Goal: Task Accomplishment & Management: Manage account settings

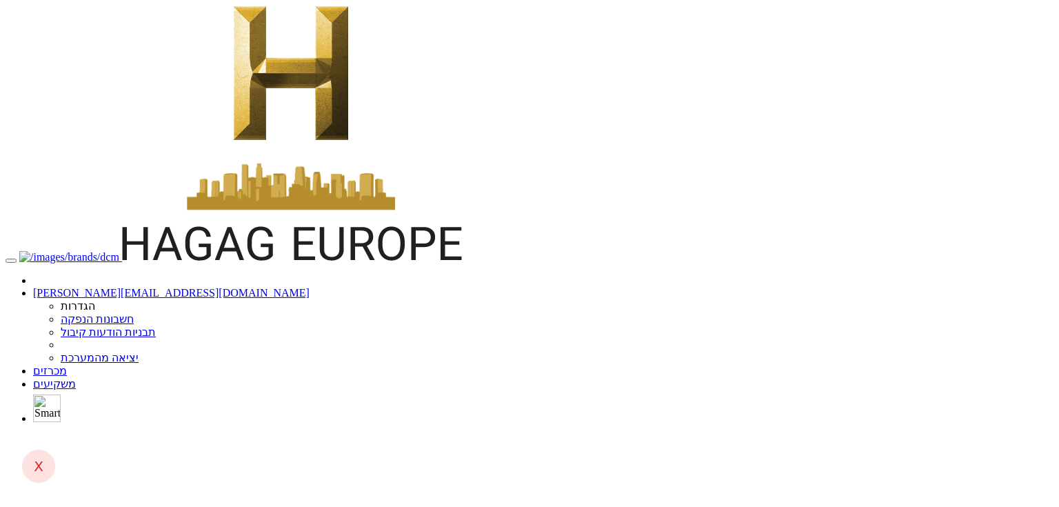
drag, startPoint x: 457, startPoint y: 210, endPoint x: 537, endPoint y: 210, distance: 79.3
click at [606, 357] on body "anna@dcapital.co.il הגדרות חשבונות הנפקה תבניות הודעות קיבול" at bounding box center [530, 517] width 1048 height 1022
click at [982, 286] on body "anna@dcapital.co.il הגדרות חשבונות הנפקה תבניות הודעות קיבול" at bounding box center [530, 517] width 1048 height 1022
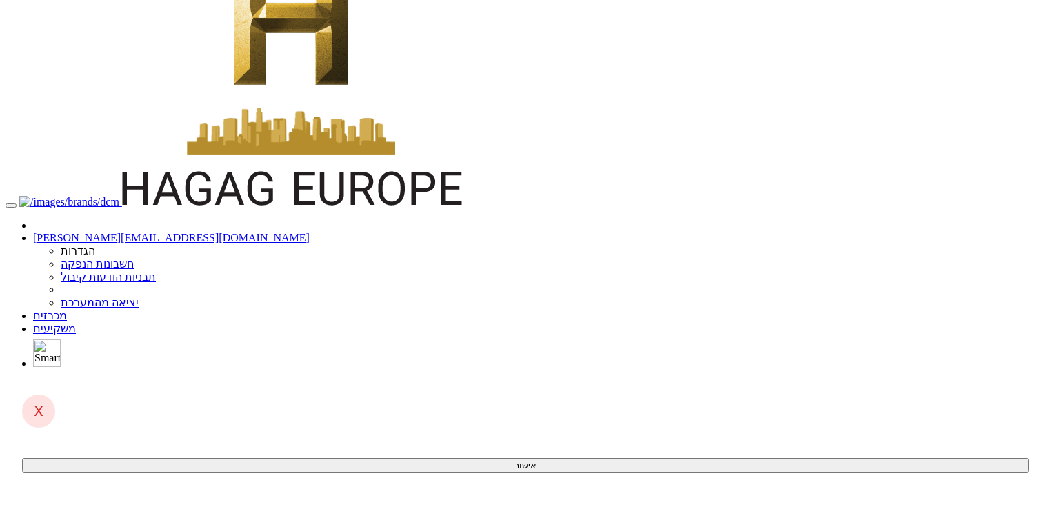
scroll to position [57, 0]
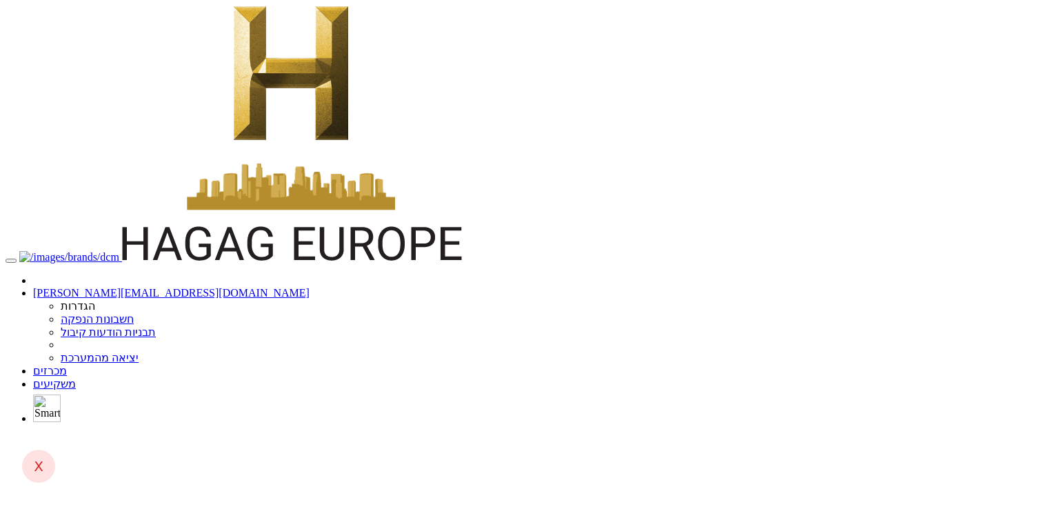
drag, startPoint x: 779, startPoint y: 112, endPoint x: 782, endPoint y: 106, distance: 7.7
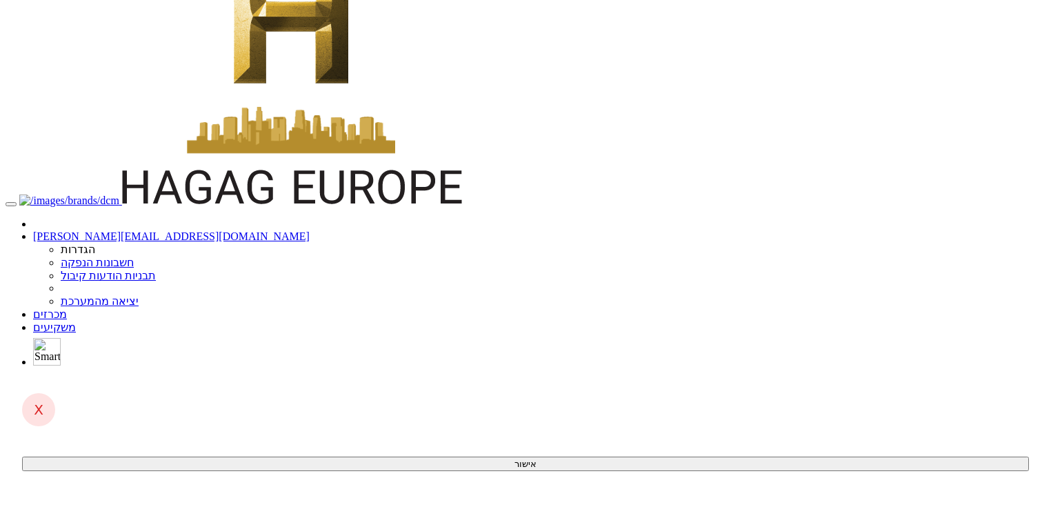
scroll to position [57, 0]
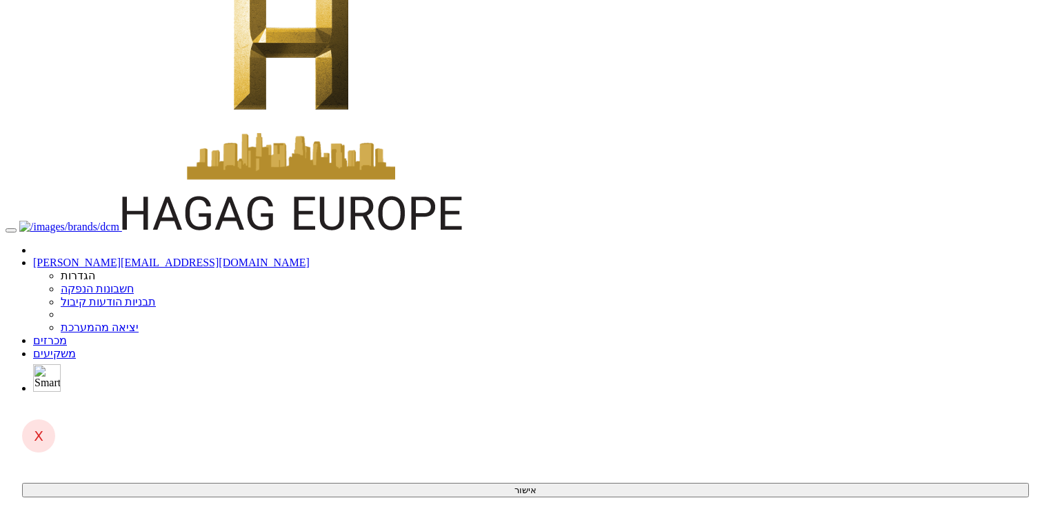
scroll to position [57, 0]
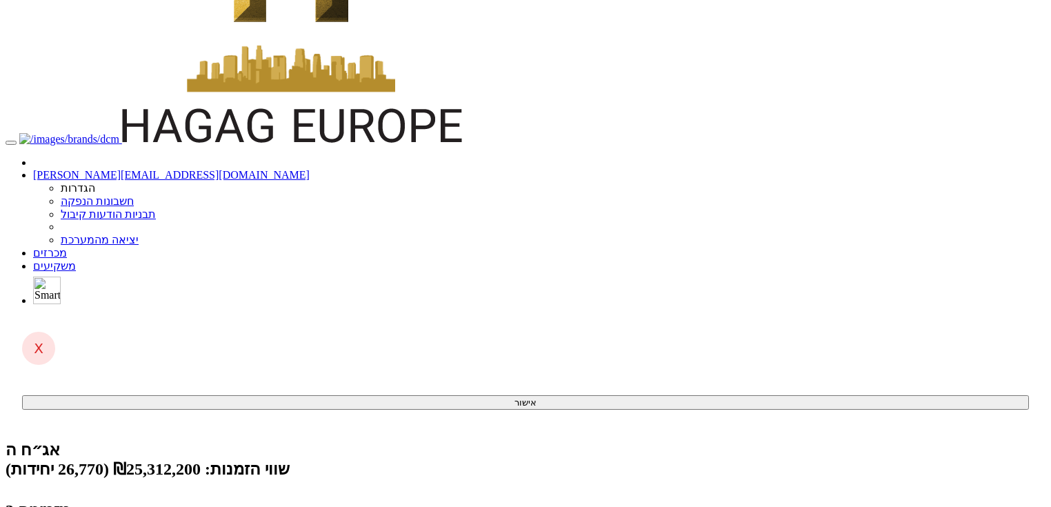
scroll to position [187, 0]
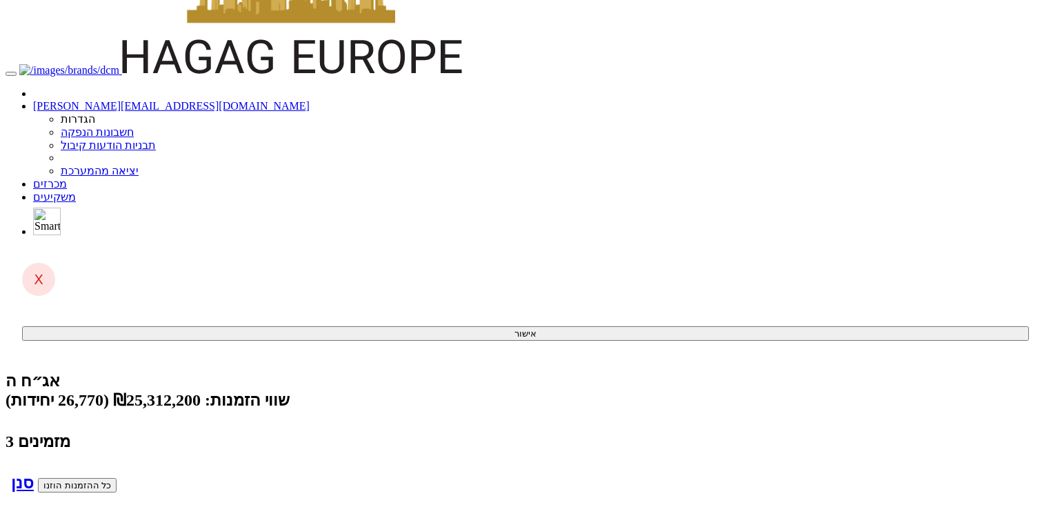
drag, startPoint x: 975, startPoint y: 216, endPoint x: 985, endPoint y: 444, distance: 228.5
drag, startPoint x: 964, startPoint y: 449, endPoint x: 938, endPoint y: 202, distance: 248.3
drag, startPoint x: 940, startPoint y: 341, endPoint x: 955, endPoint y: 466, distance: 125.7
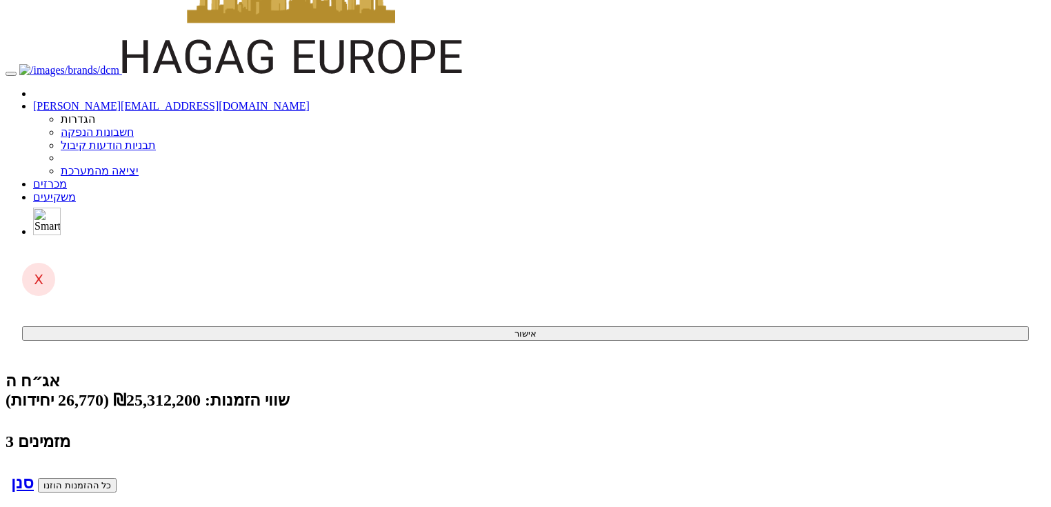
drag, startPoint x: 948, startPoint y: 218, endPoint x: 919, endPoint y: 193, distance: 38.7
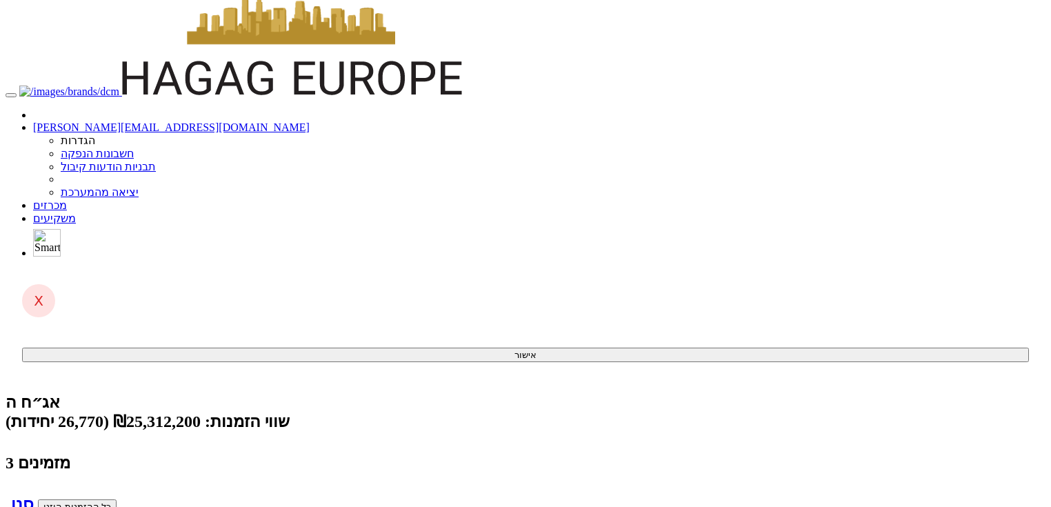
scroll to position [0, 0]
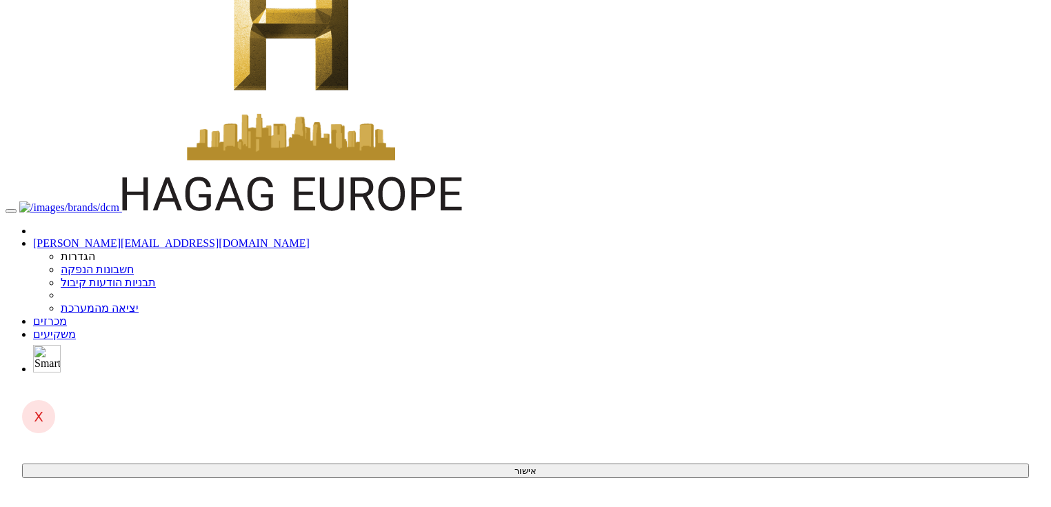
scroll to position [187, 0]
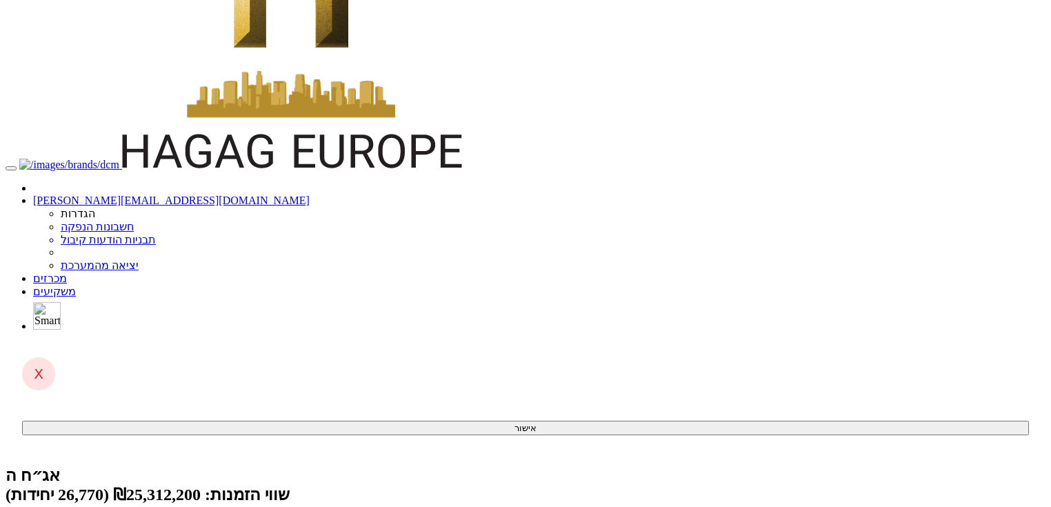
scroll to position [0, 0]
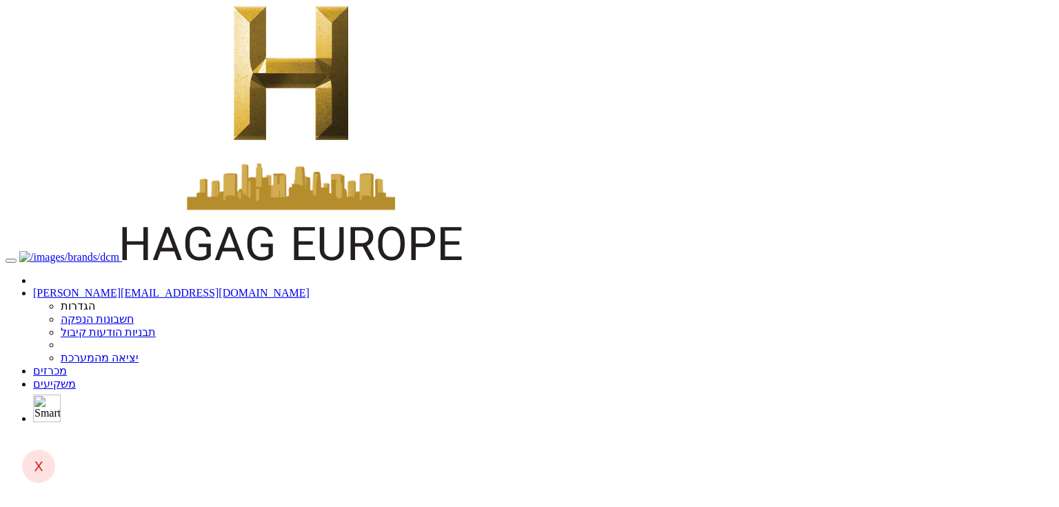
drag, startPoint x: 0, startPoint y: 0, endPoint x: 746, endPoint y: 112, distance: 754.6
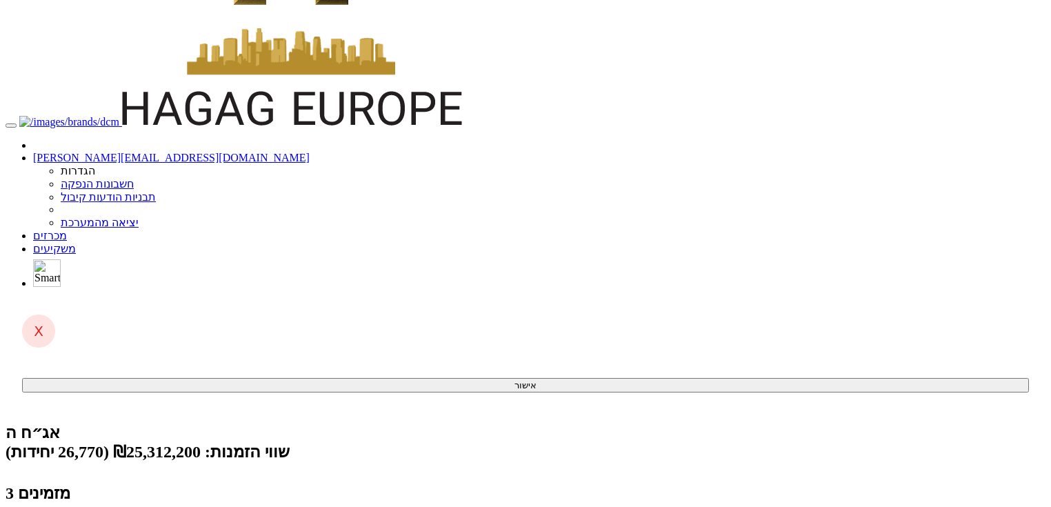
scroll to position [187, 0]
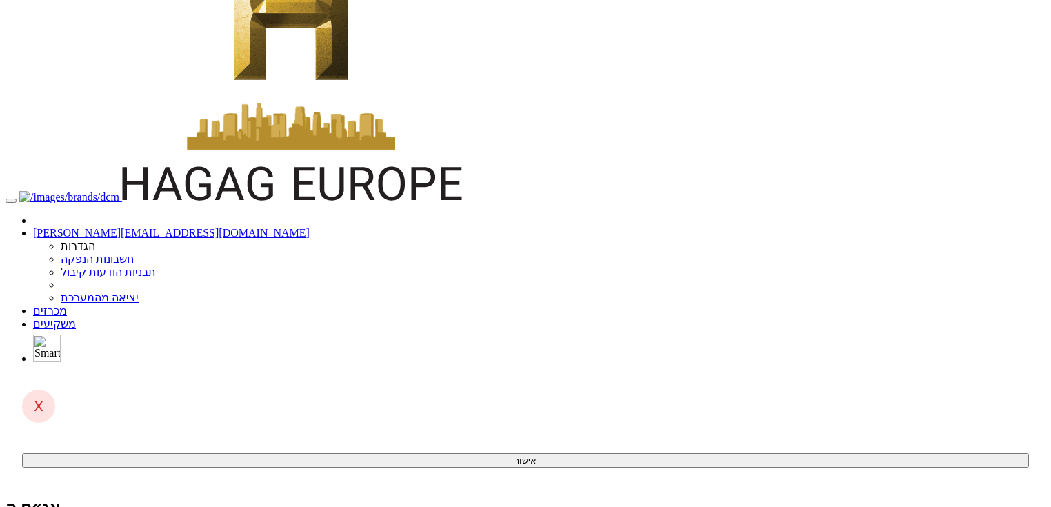
scroll to position [0, 0]
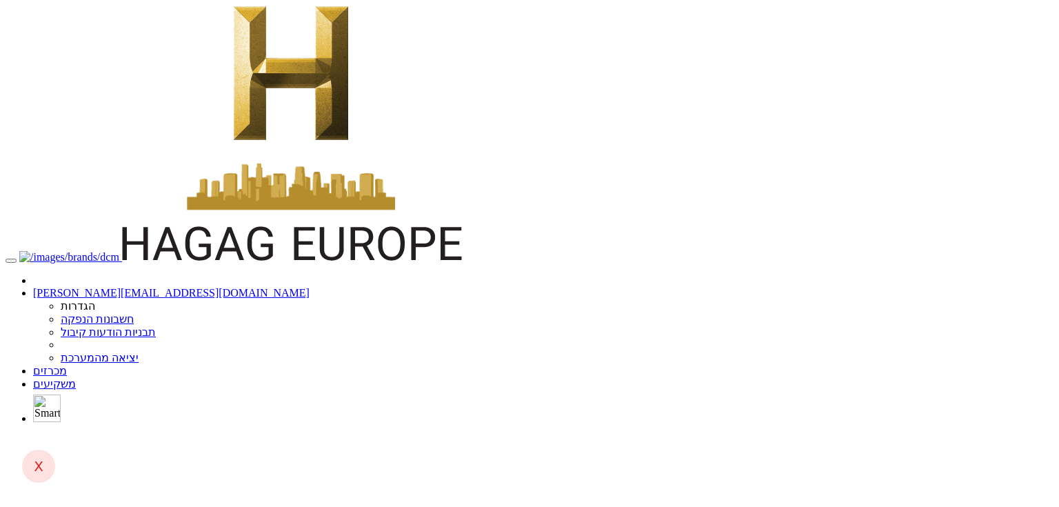
drag, startPoint x: 959, startPoint y: 69, endPoint x: 936, endPoint y: 462, distance: 393.8
drag, startPoint x: 955, startPoint y: 62, endPoint x: 276, endPoint y: 390, distance: 754.2
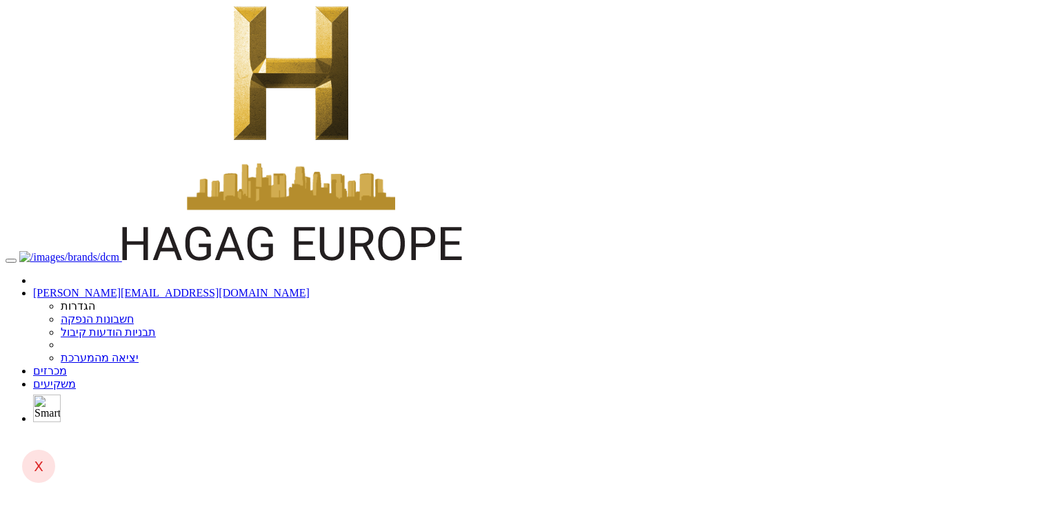
scroll to position [143, 0]
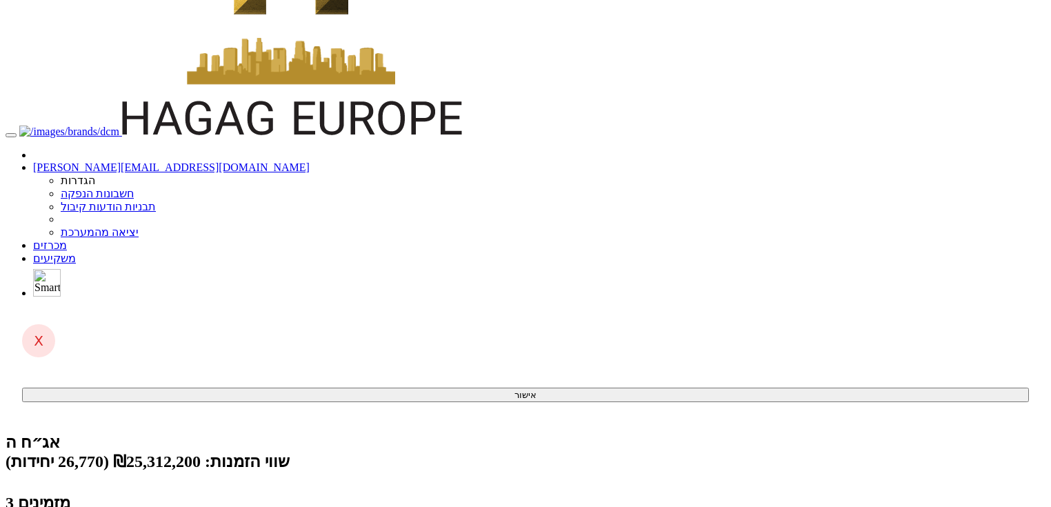
drag, startPoint x: 945, startPoint y: 132, endPoint x: 964, endPoint y: 518, distance: 386.0
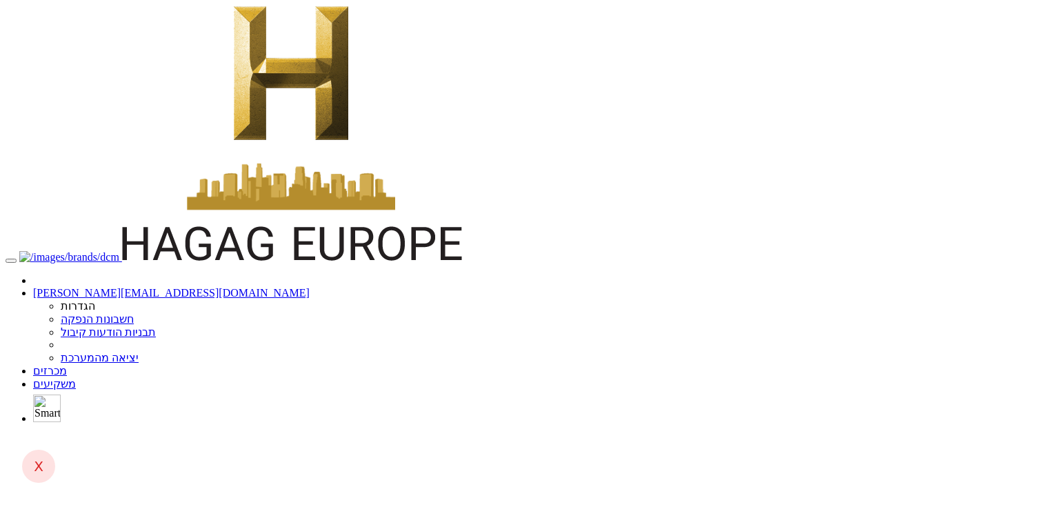
scroll to position [0, 0]
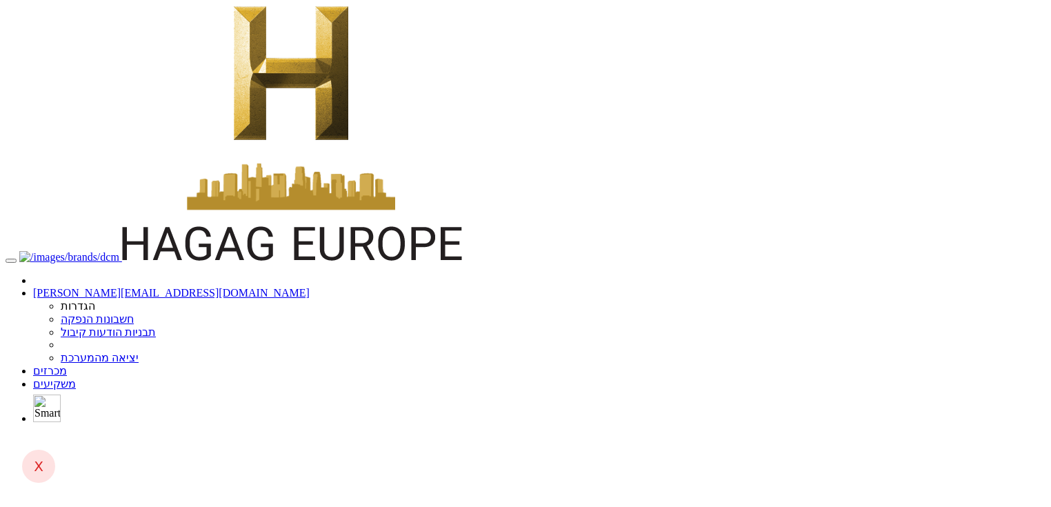
drag, startPoint x: 483, startPoint y: 79, endPoint x: 1059, endPoint y: 97, distance: 575.5
drag, startPoint x: 963, startPoint y: 79, endPoint x: 482, endPoint y: 277, distance: 519.9
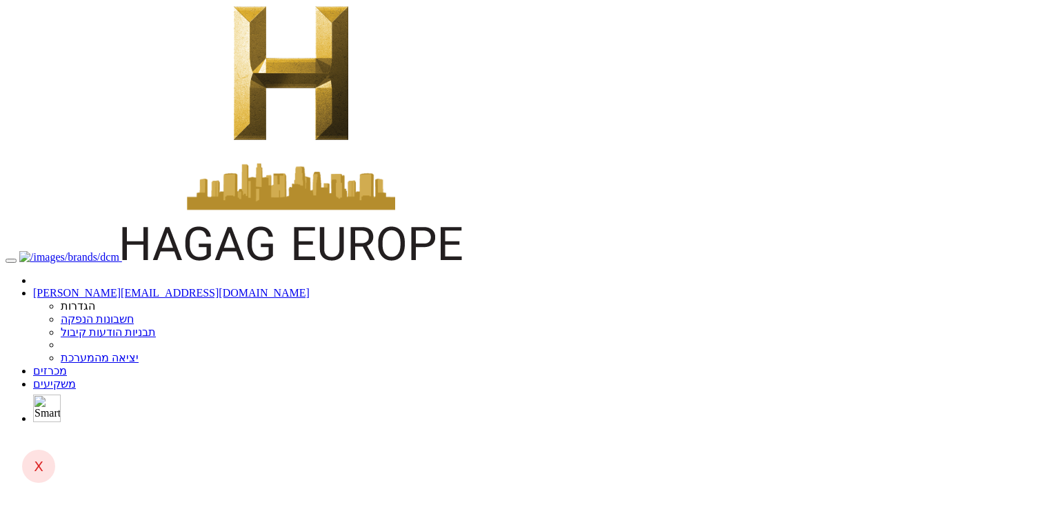
drag, startPoint x: 628, startPoint y: 72, endPoint x: 670, endPoint y: 76, distance: 42.3
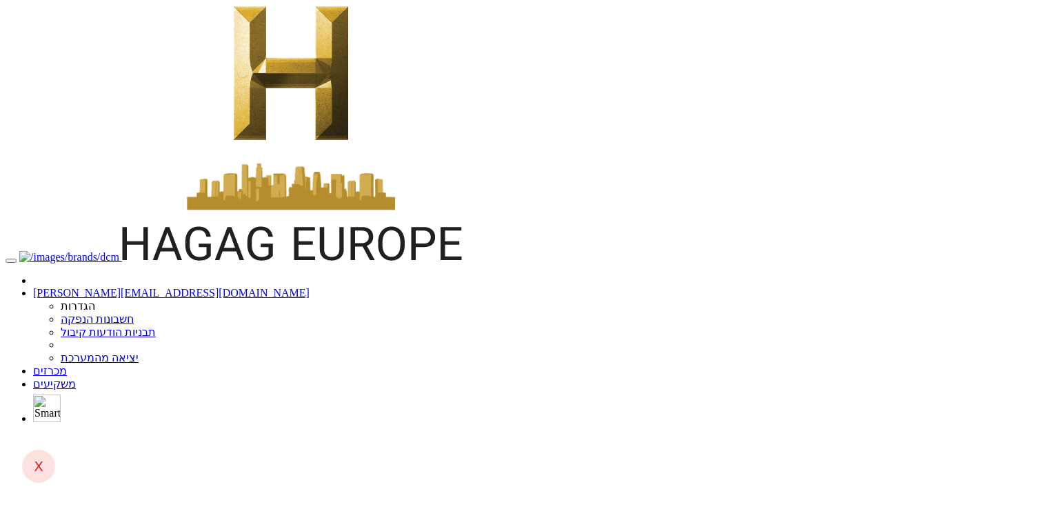
drag, startPoint x: 520, startPoint y: 227, endPoint x: 465, endPoint y: 212, distance: 57.0
drag, startPoint x: 447, startPoint y: 232, endPoint x: 518, endPoint y: 257, distance: 75.5
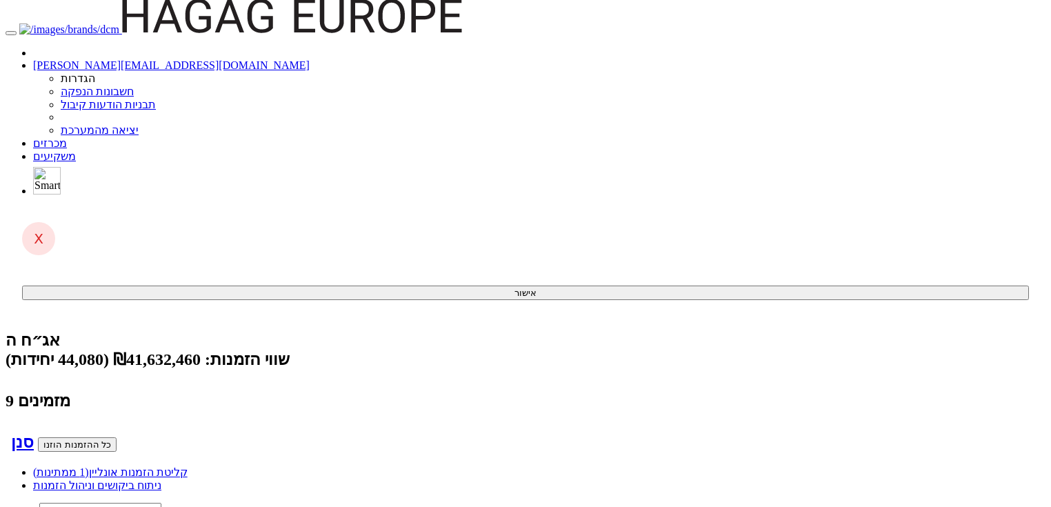
scroll to position [331, 0]
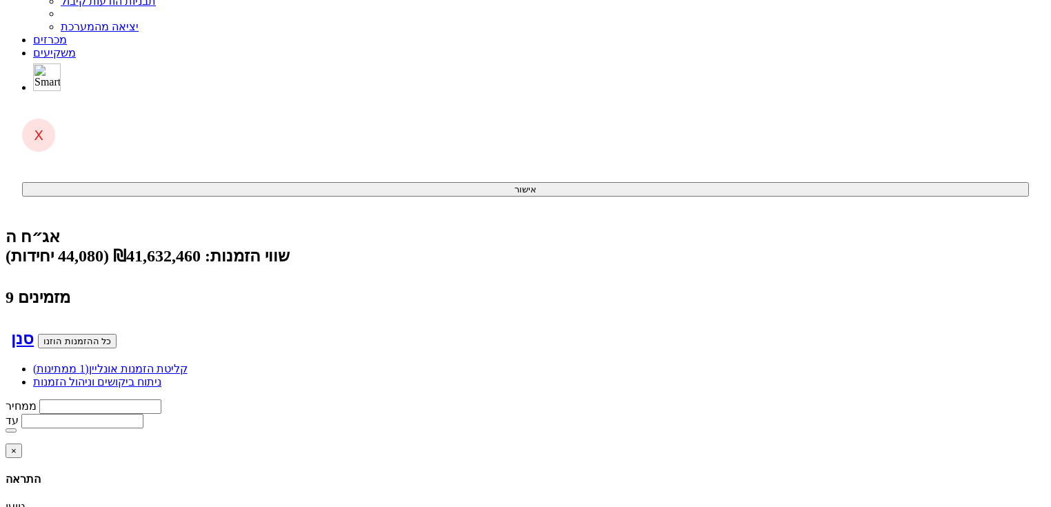
drag, startPoint x: 946, startPoint y: 198, endPoint x: -33, endPoint y: 193, distance: 979.4
click at [0, 193] on html "anna@dcapital.co.il הגדרות חשבונות הנפקה תבניות הודעות קיבול X" at bounding box center [525, 468] width 1051 height 1599
click at [945, 177] on body "anna@dcapital.co.il הגדרות חשבונות הנפקה תבניות הודעות קיבול" at bounding box center [526, 468] width 1040 height 1588
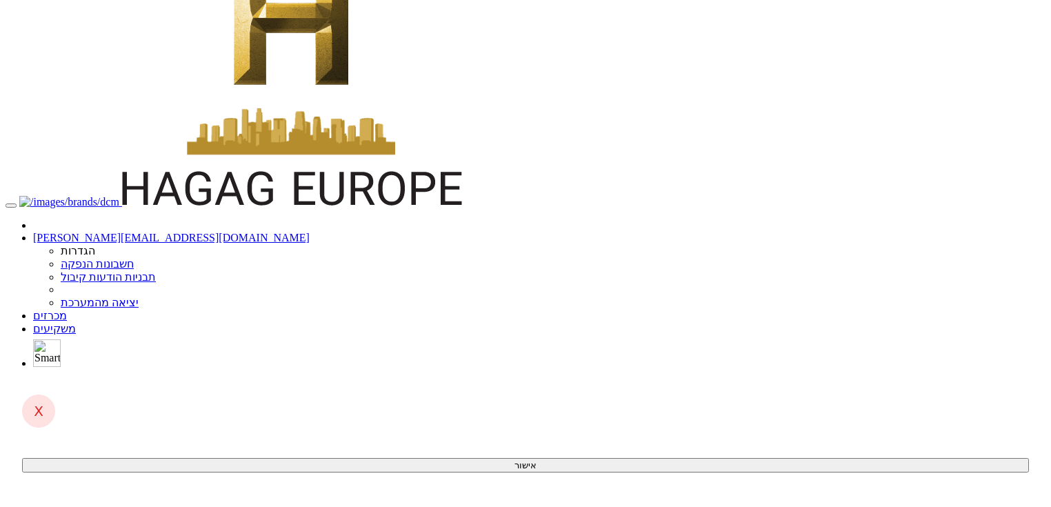
scroll to position [0, 0]
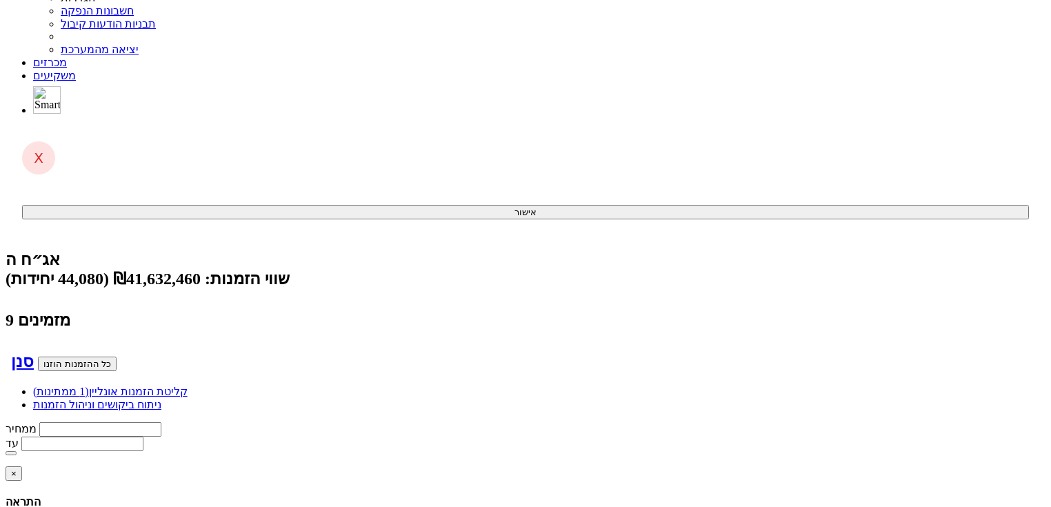
scroll to position [257, 0]
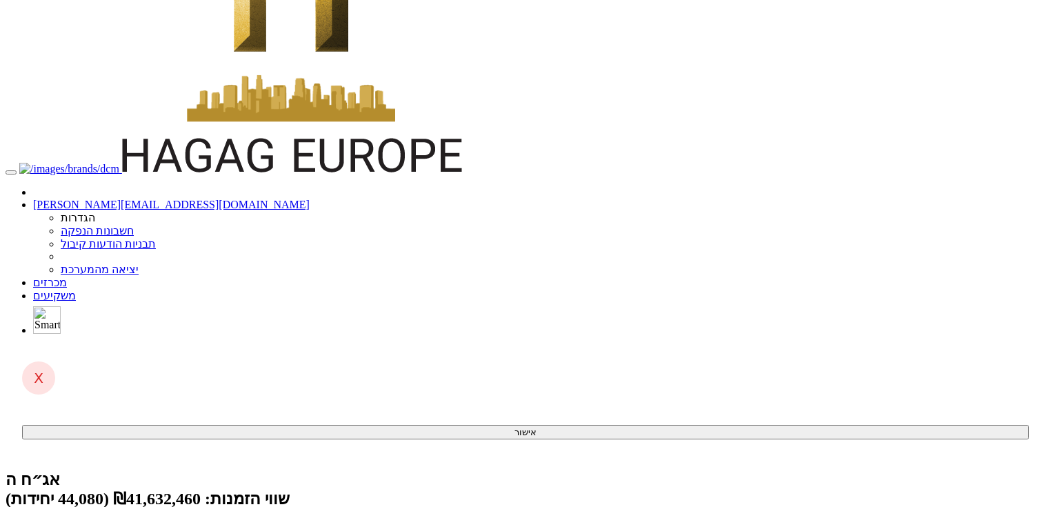
scroll to position [37, 0]
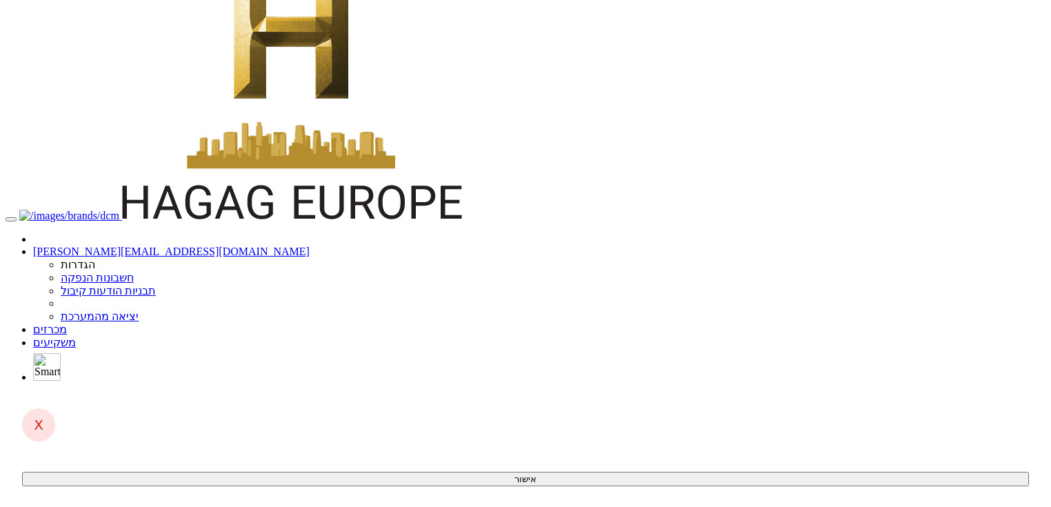
scroll to position [110, 0]
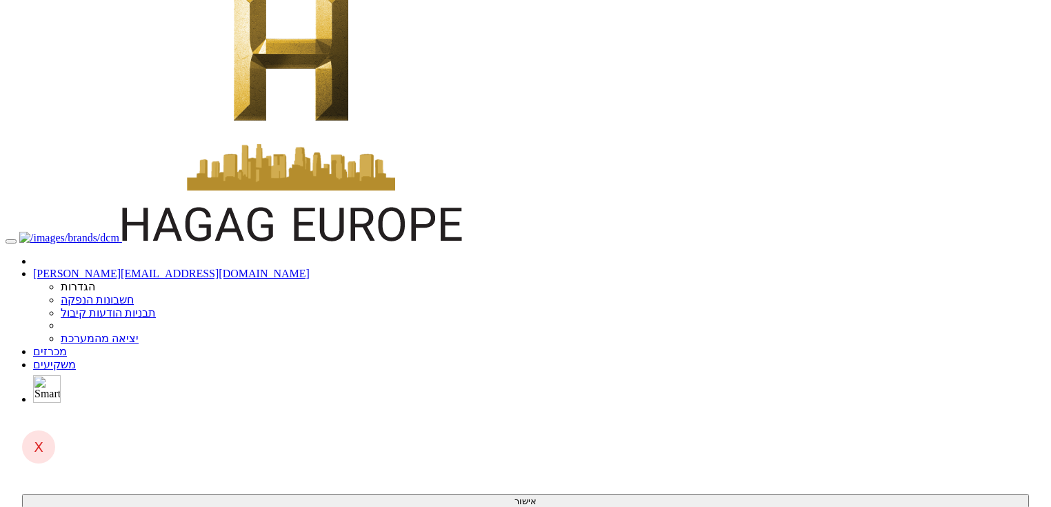
scroll to position [0, 0]
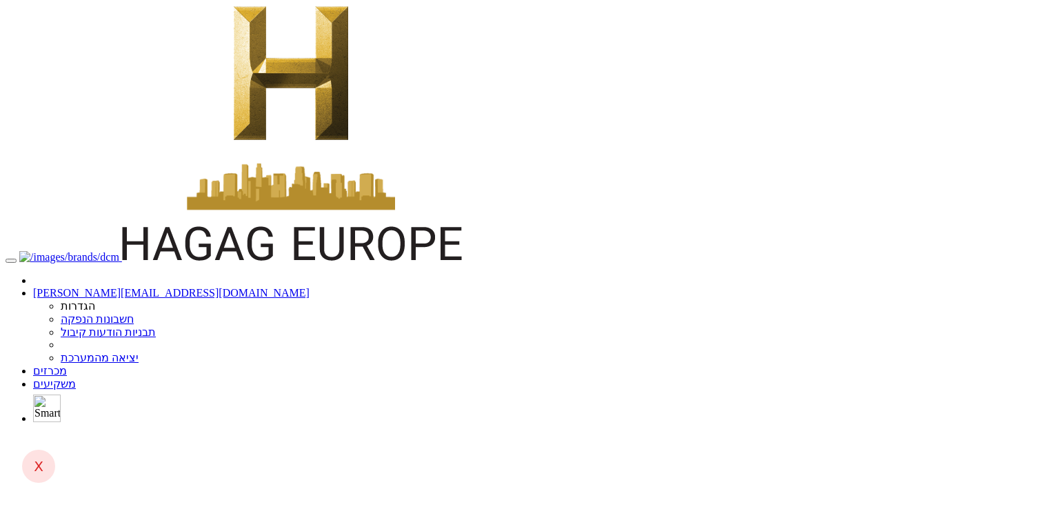
drag, startPoint x: 979, startPoint y: 66, endPoint x: 957, endPoint y: 355, distance: 290.5
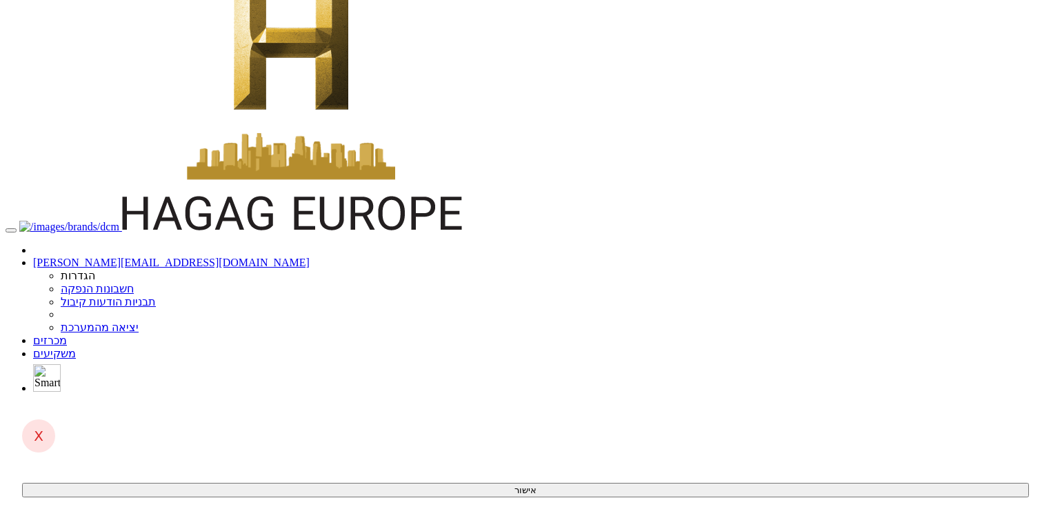
scroll to position [45, 0]
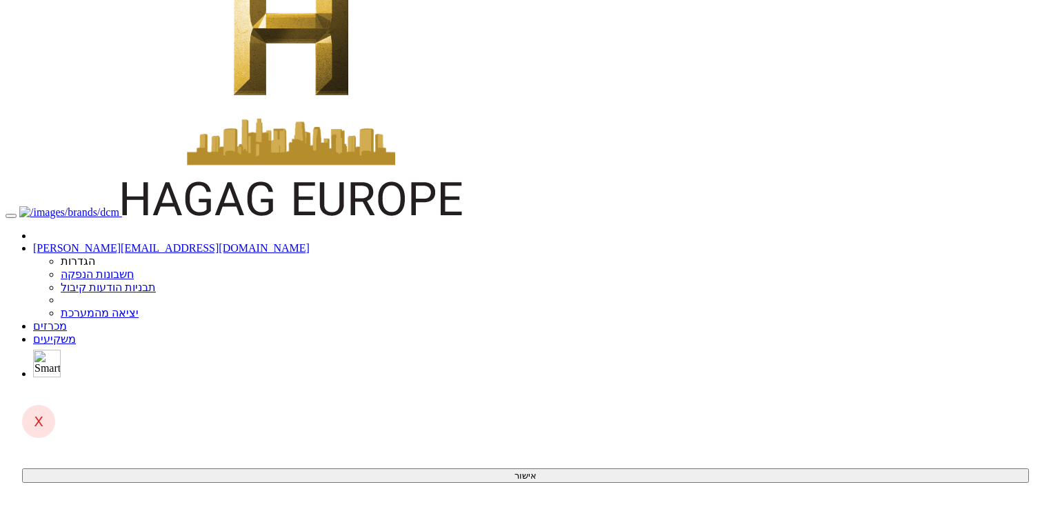
drag, startPoint x: 848, startPoint y: 386, endPoint x: 234, endPoint y: 394, distance: 613.9
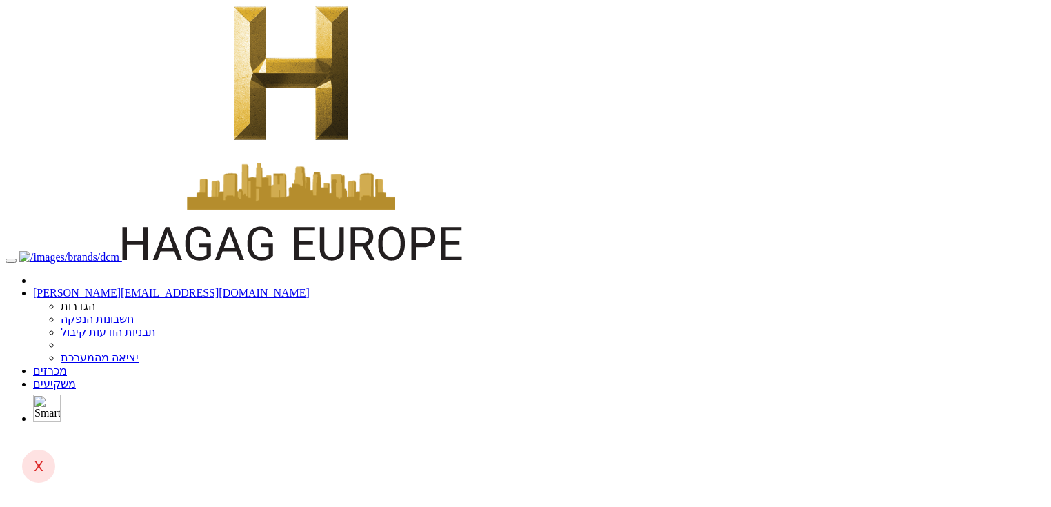
scroll to position [45, 0]
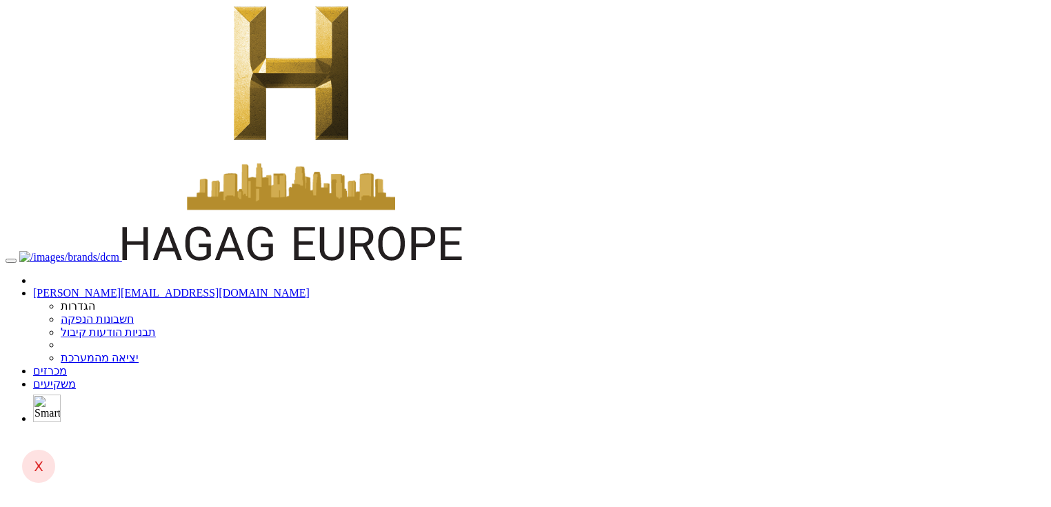
click at [67, 365] on link "מכרזים" at bounding box center [50, 371] width 34 height 12
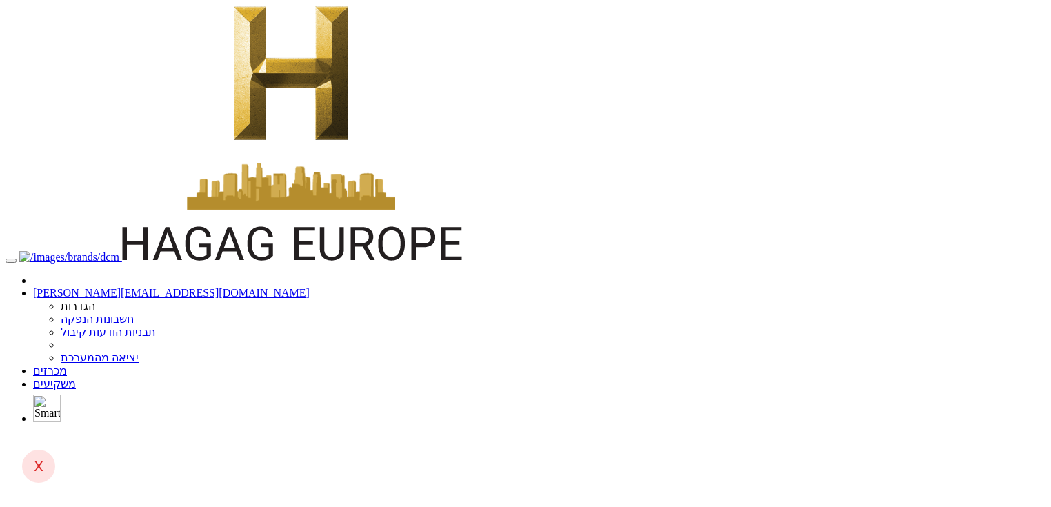
click at [67, 365] on link "מכרזים" at bounding box center [50, 371] width 34 height 12
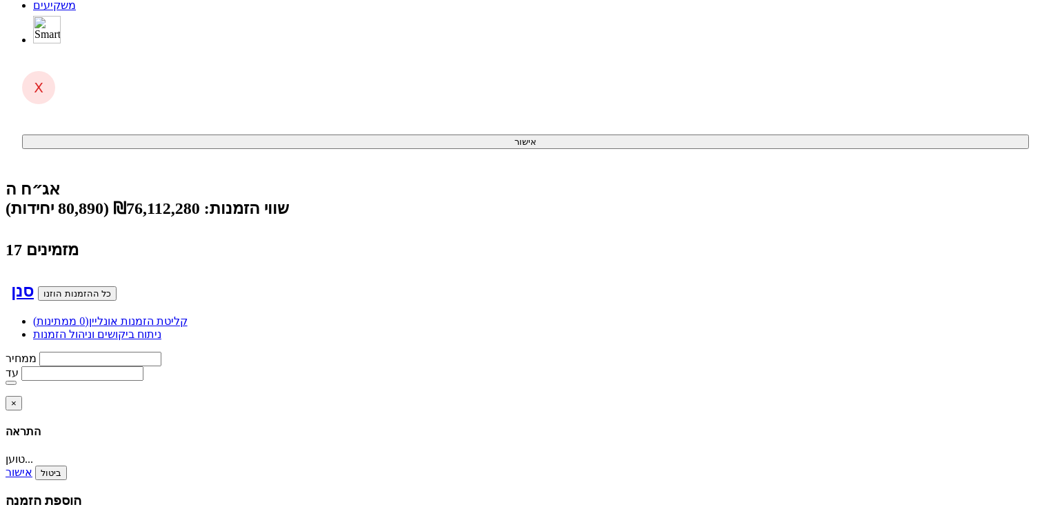
scroll to position [276, 0]
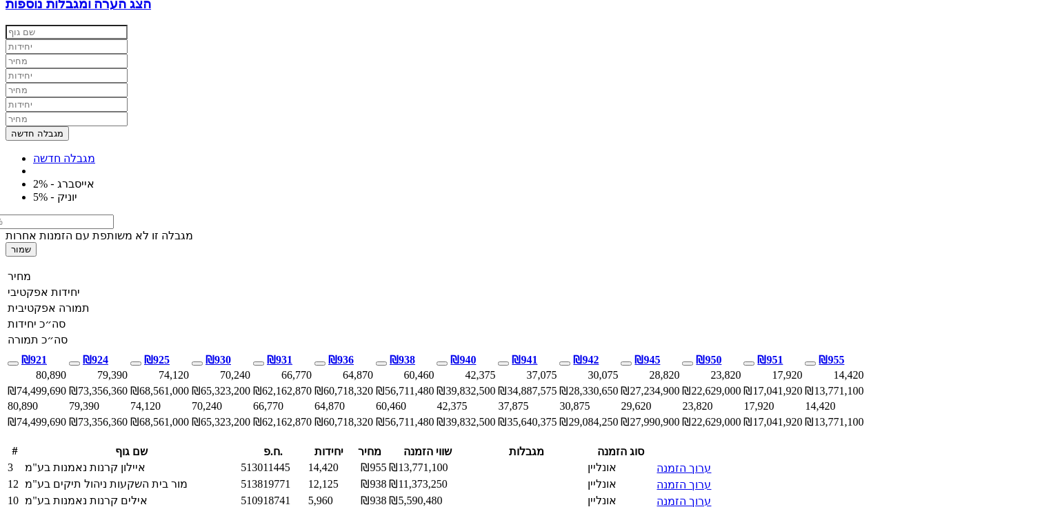
scroll to position [966, 0]
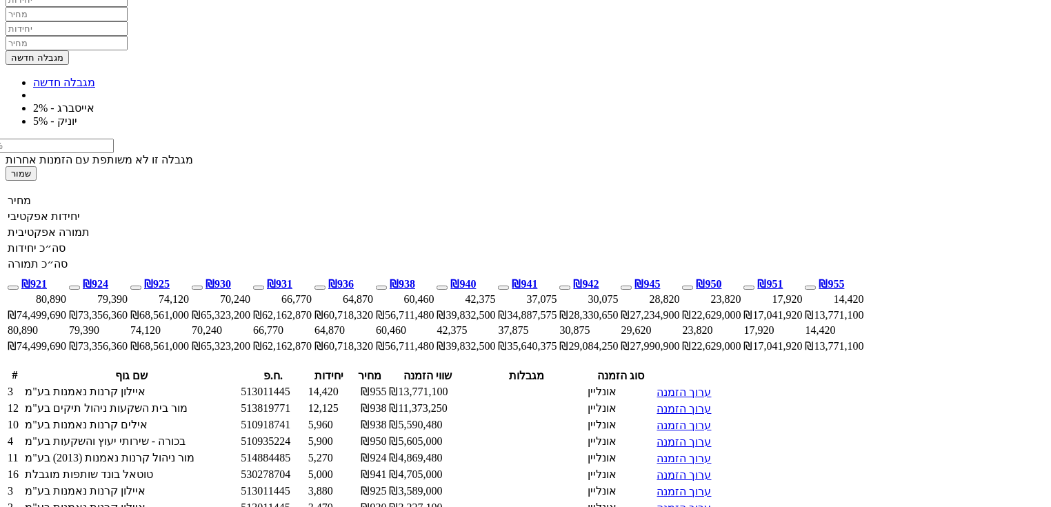
drag, startPoint x: 946, startPoint y: 422, endPoint x: 970, endPoint y: 443, distance: 32.2
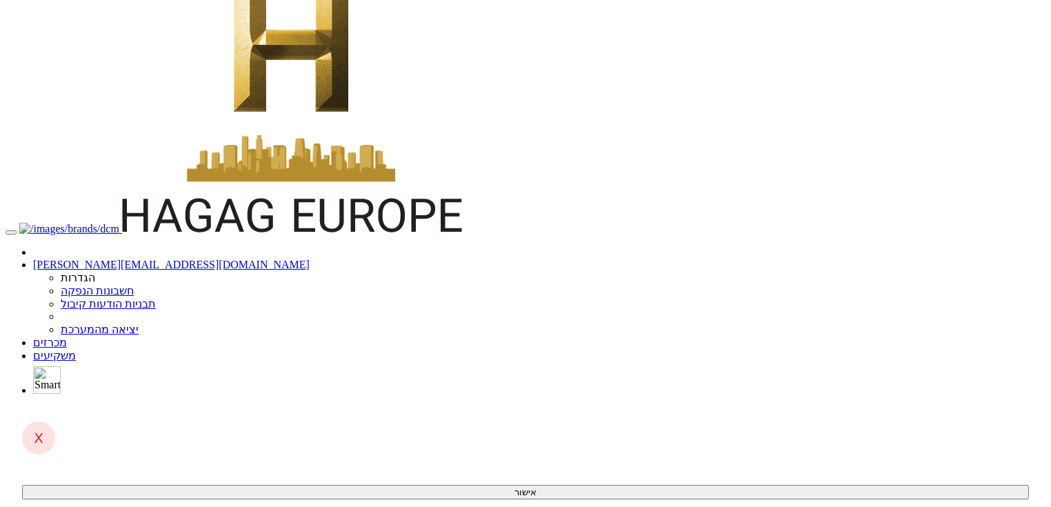
scroll to position [0, 0]
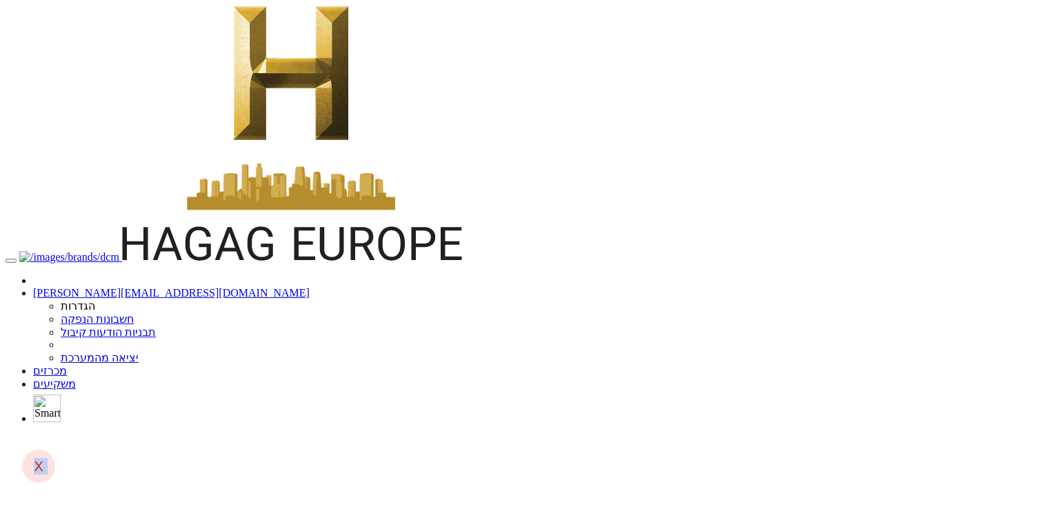
drag, startPoint x: 972, startPoint y: 44, endPoint x: 752, endPoint y: 174, distance: 256.3
drag, startPoint x: 974, startPoint y: 70, endPoint x: 982, endPoint y: 449, distance: 379.4
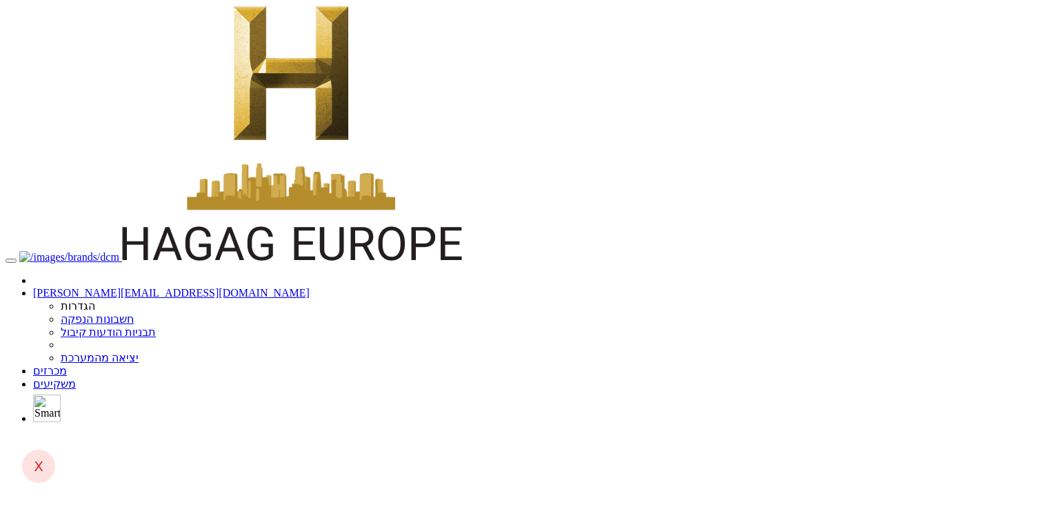
drag, startPoint x: 981, startPoint y: 75, endPoint x: 983, endPoint y: 264, distance: 189.0
drag, startPoint x: 995, startPoint y: 87, endPoint x: 994, endPoint y: 390, distance: 303.5
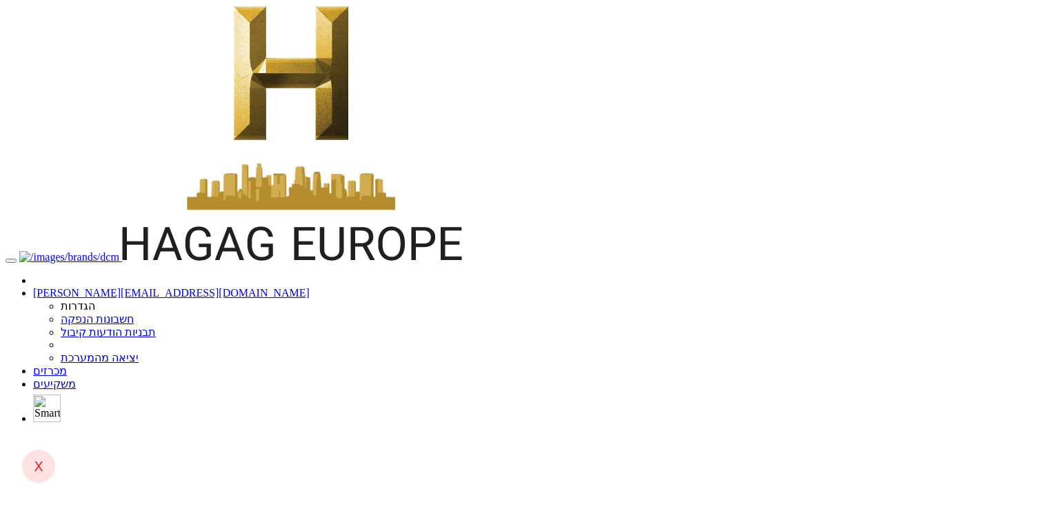
drag, startPoint x: 946, startPoint y: 75, endPoint x: 941, endPoint y: 182, distance: 107.0
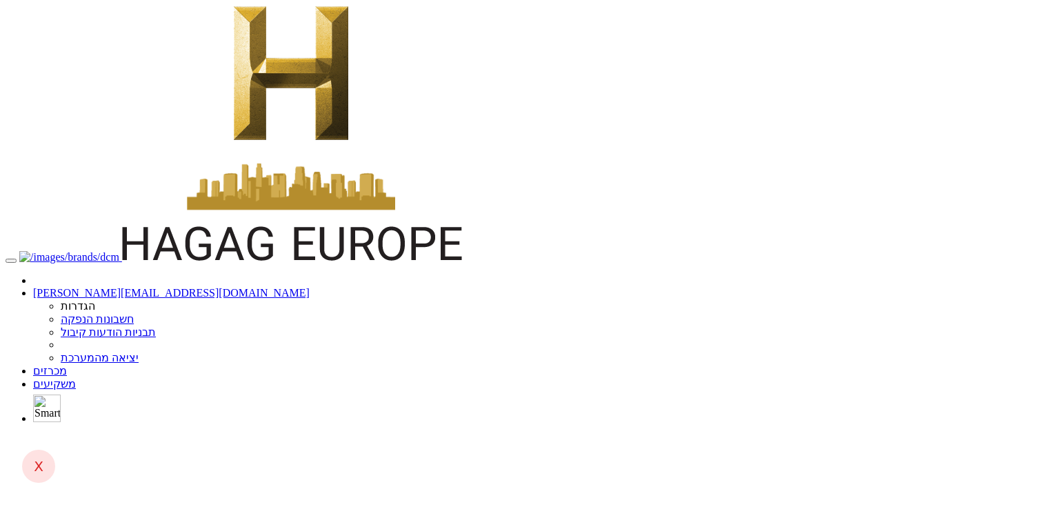
drag, startPoint x: 950, startPoint y: 77, endPoint x: 243, endPoint y: 468, distance: 807.5
drag, startPoint x: 977, startPoint y: 74, endPoint x: 1015, endPoint y: 331, distance: 259.4
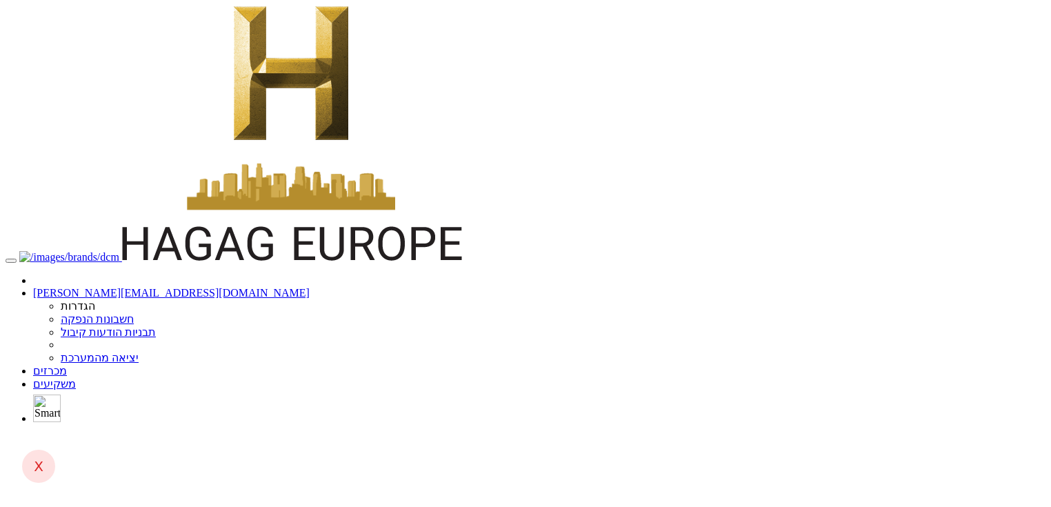
drag, startPoint x: 996, startPoint y: 210, endPoint x: 1001, endPoint y: 309, distance: 98.8
drag, startPoint x: 993, startPoint y: 217, endPoint x: 1019, endPoint y: 466, distance: 250.4
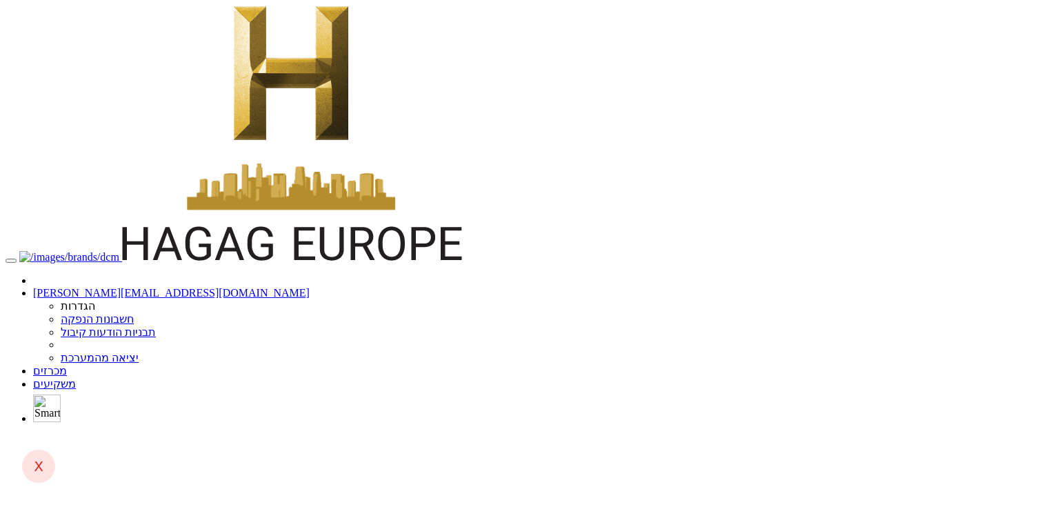
drag, startPoint x: 939, startPoint y: 70, endPoint x: 356, endPoint y: 94, distance: 583.3
drag, startPoint x: 957, startPoint y: 61, endPoint x: 502, endPoint y: 77, distance: 455.5
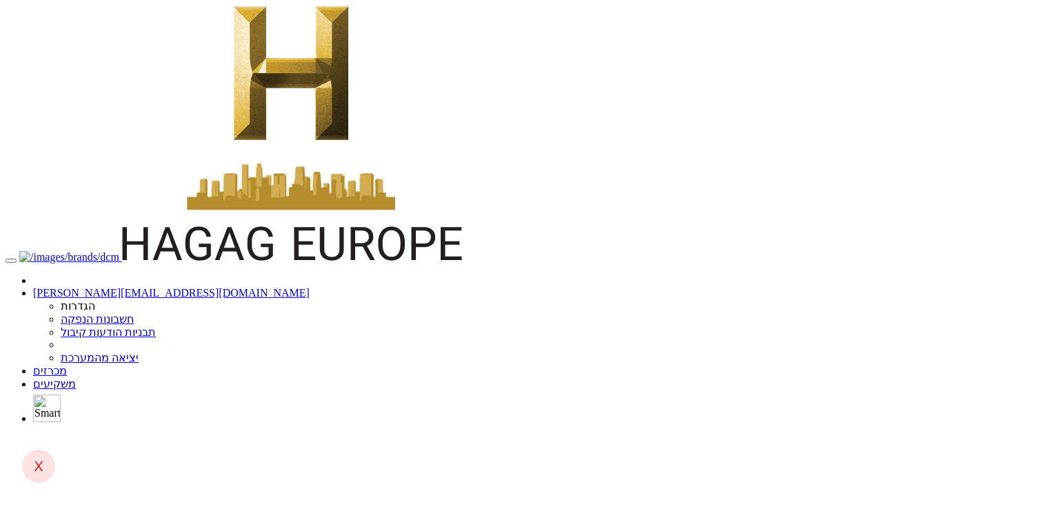
click at [741, 433] on div at bounding box center [526, 433] width 1040 height 0
drag, startPoint x: 953, startPoint y: 77, endPoint x: 960, endPoint y: 488, distance: 411.1
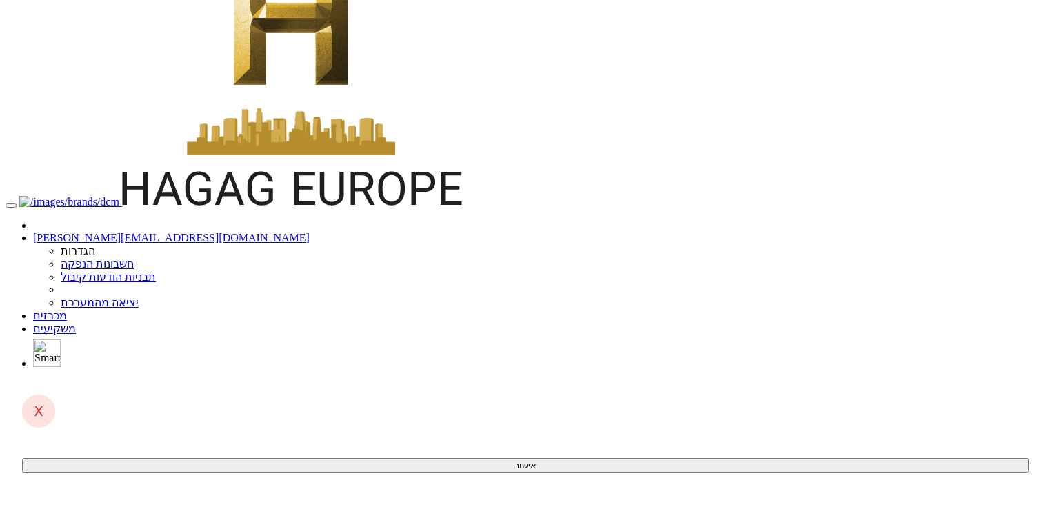
drag, startPoint x: 986, startPoint y: 94, endPoint x: 920, endPoint y: 506, distance: 417.7
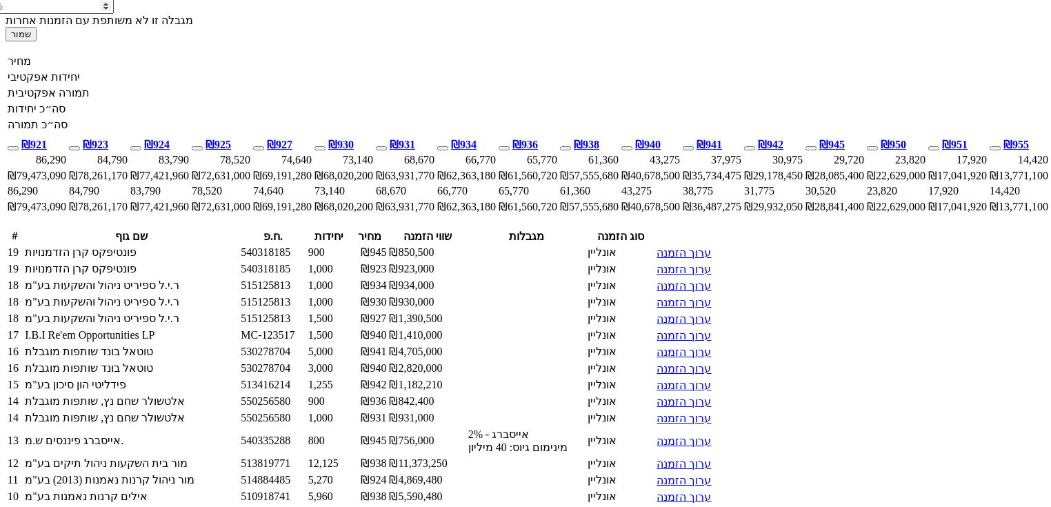
scroll to position [1183, 0]
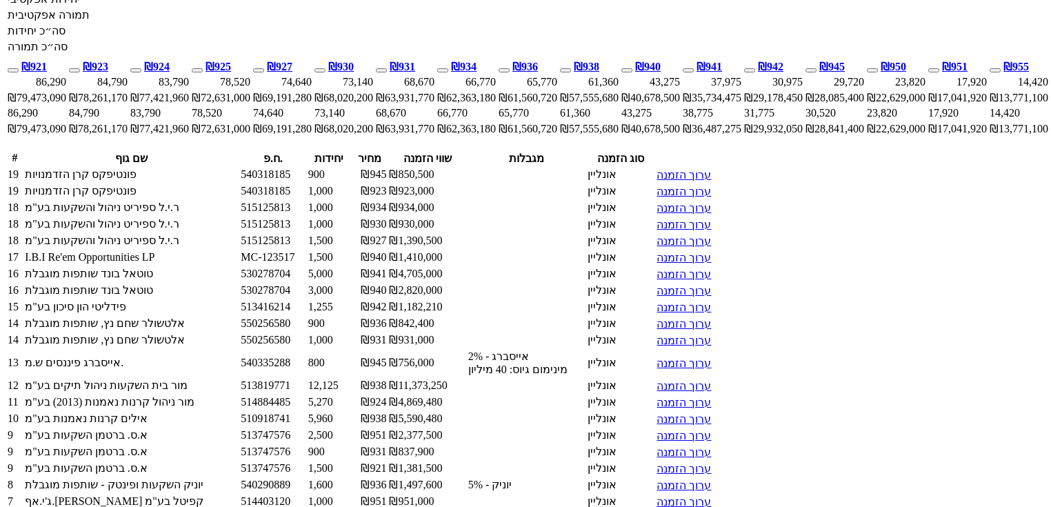
drag, startPoint x: 878, startPoint y: 86, endPoint x: 376, endPoint y: 528, distance: 669.0
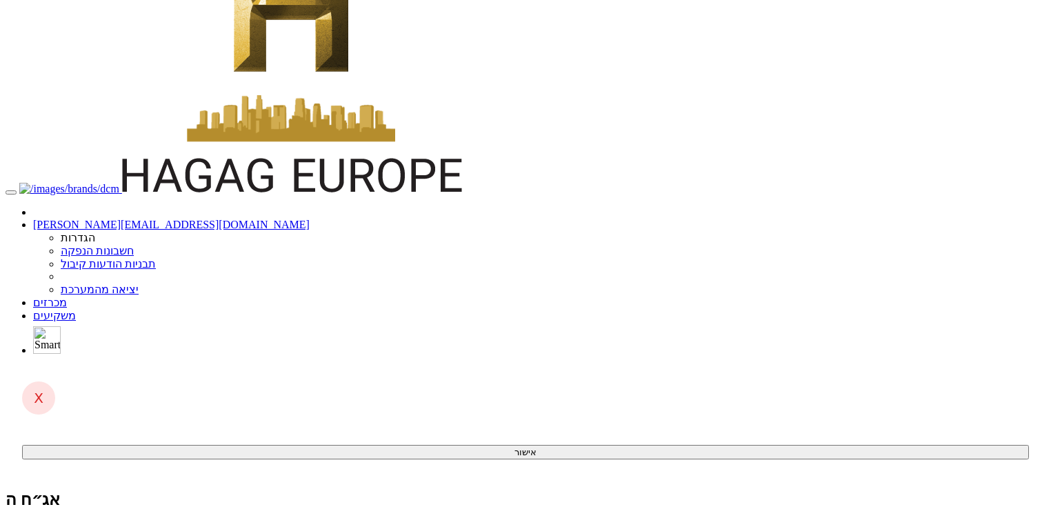
scroll to position [0, 0]
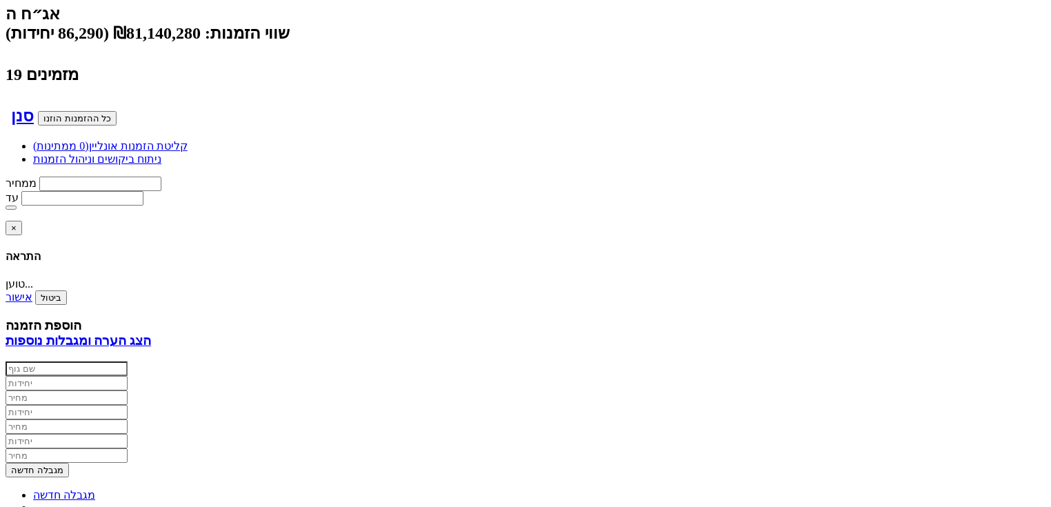
scroll to position [662, 0]
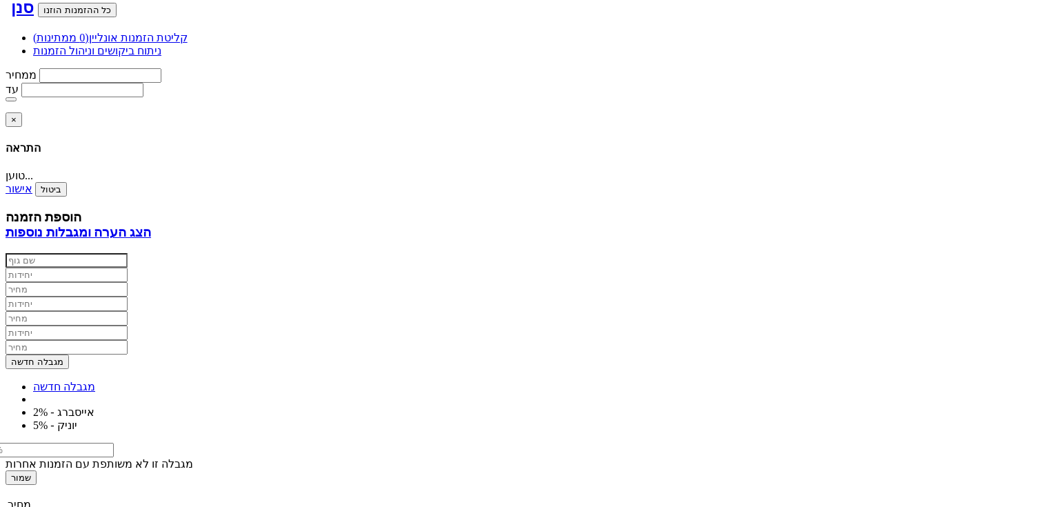
click at [977, 254] on body "anna@dcapital.co.il הגדרות חשבונות הנפקה תבניות הודעות קיבול" at bounding box center [526, 273] width 1040 height 1861
drag, startPoint x: 987, startPoint y: 292, endPoint x: 995, endPoint y: 325, distance: 34.1
click at [995, 325] on body "anna@dcapital.co.il הגדרות חשבונות הנפקה תבניות הודעות קיבול" at bounding box center [526, 273] width 1040 height 1861
drag, startPoint x: 961, startPoint y: 210, endPoint x: 972, endPoint y: 353, distance: 143.9
click at [972, 353] on body "anna@dcapital.co.il הגדרות חשבונות הנפקה תבניות הודעות קיבול" at bounding box center [526, 273] width 1040 height 1861
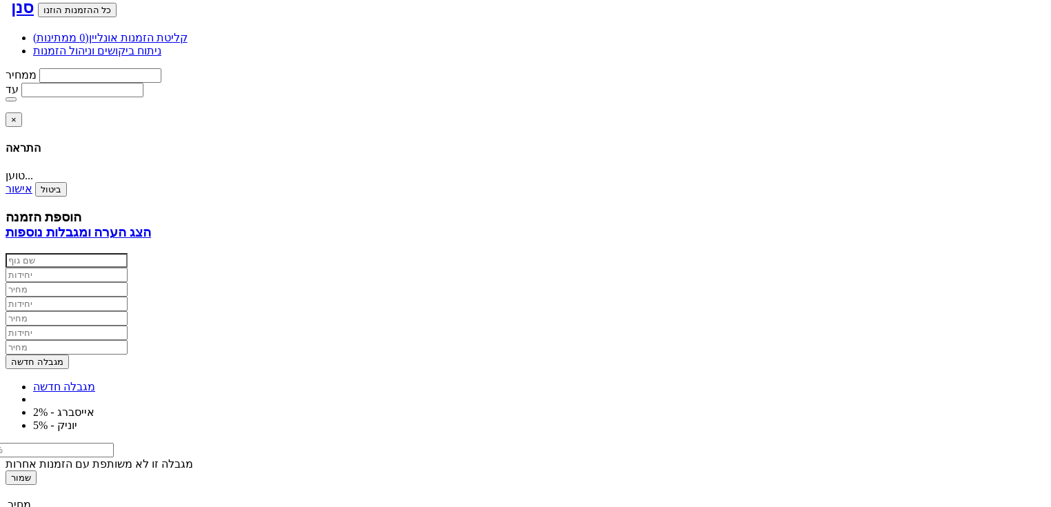
drag, startPoint x: 977, startPoint y: 246, endPoint x: 927, endPoint y: 254, distance: 51.0
click at [927, 254] on body "anna@dcapital.co.il הגדרות חשבונות הנפקה תבניות הודעות קיבול" at bounding box center [526, 273] width 1040 height 1861
click at [948, 246] on body "anna@dcapital.co.il הגדרות חשבונות הנפקה תבניות הודעות קיבול" at bounding box center [526, 273] width 1040 height 1861
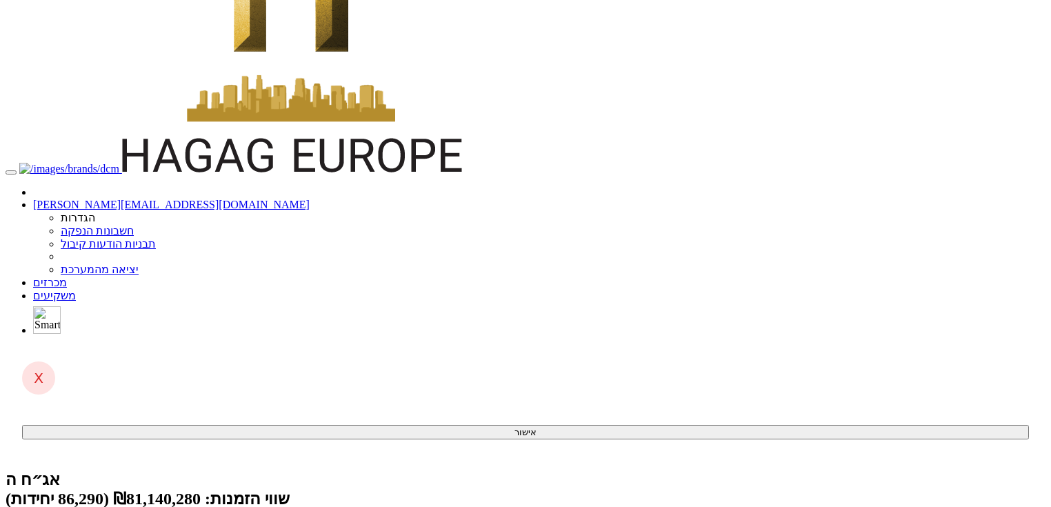
scroll to position [0, 0]
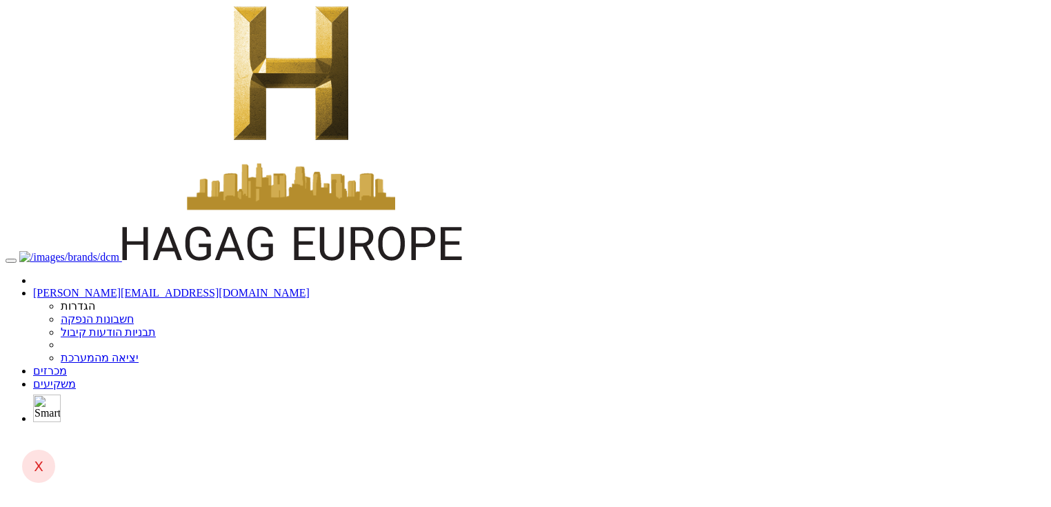
drag, startPoint x: 979, startPoint y: 298, endPoint x: 983, endPoint y: 469, distance: 171.1
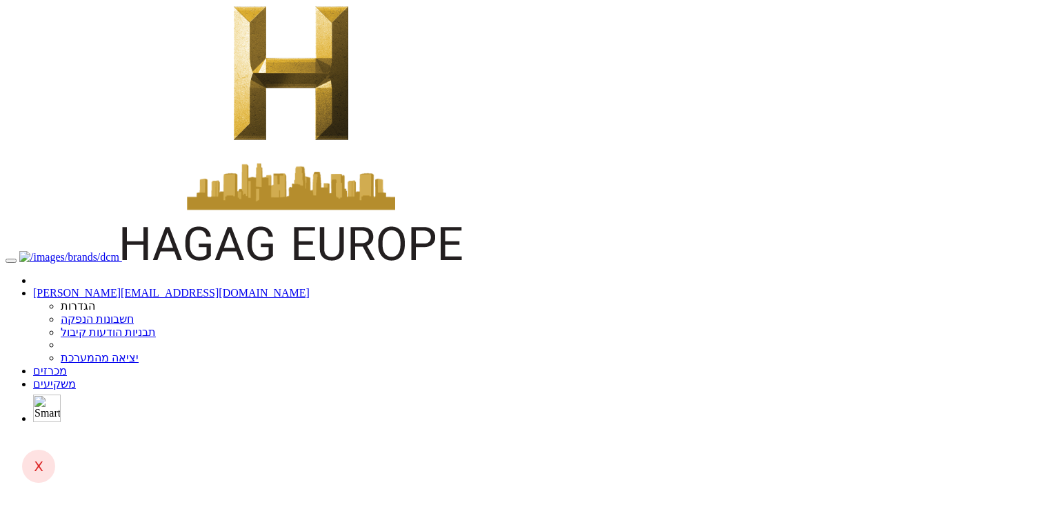
scroll to position [0, -708]
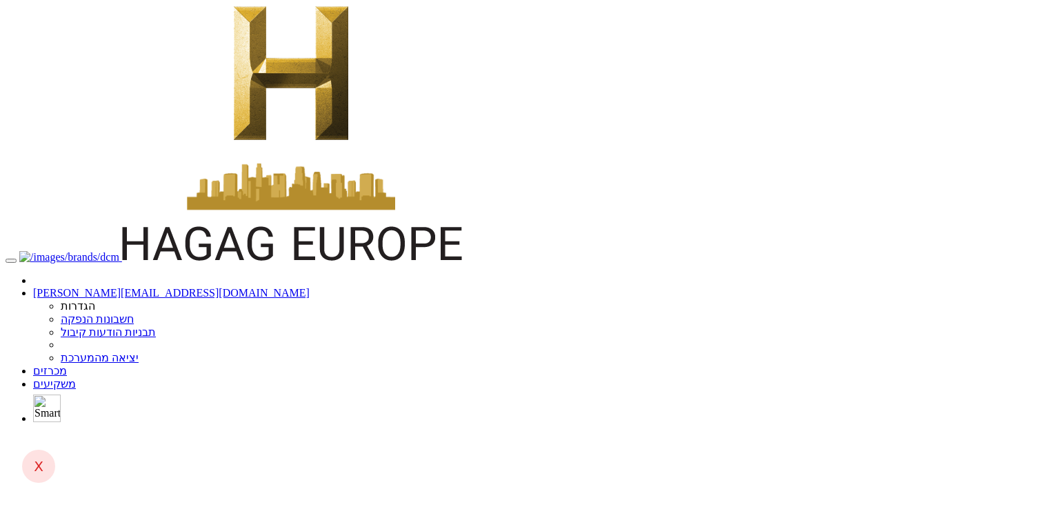
scroll to position [0, -275]
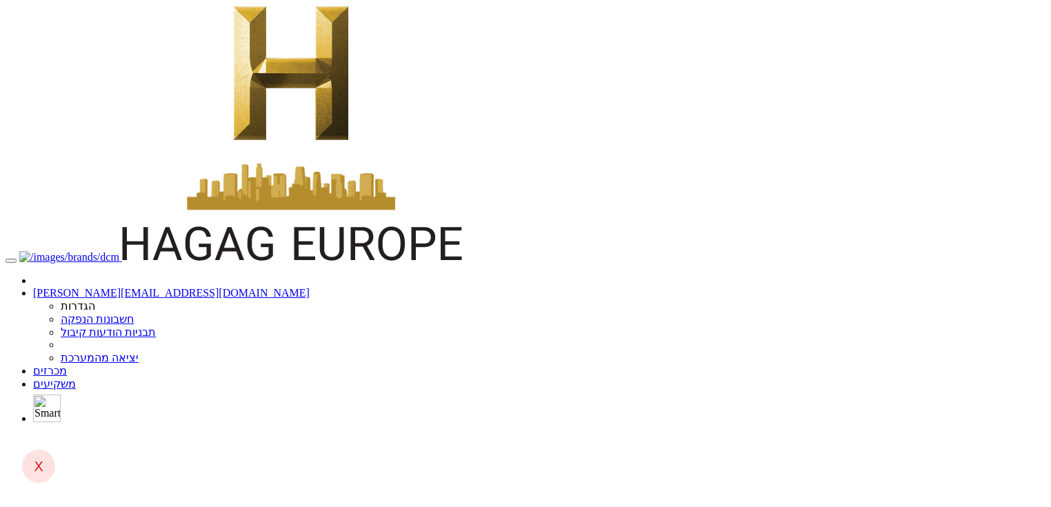
scroll to position [0, -79]
drag, startPoint x: 621, startPoint y: 72, endPoint x: 670, endPoint y: 74, distance: 49.7
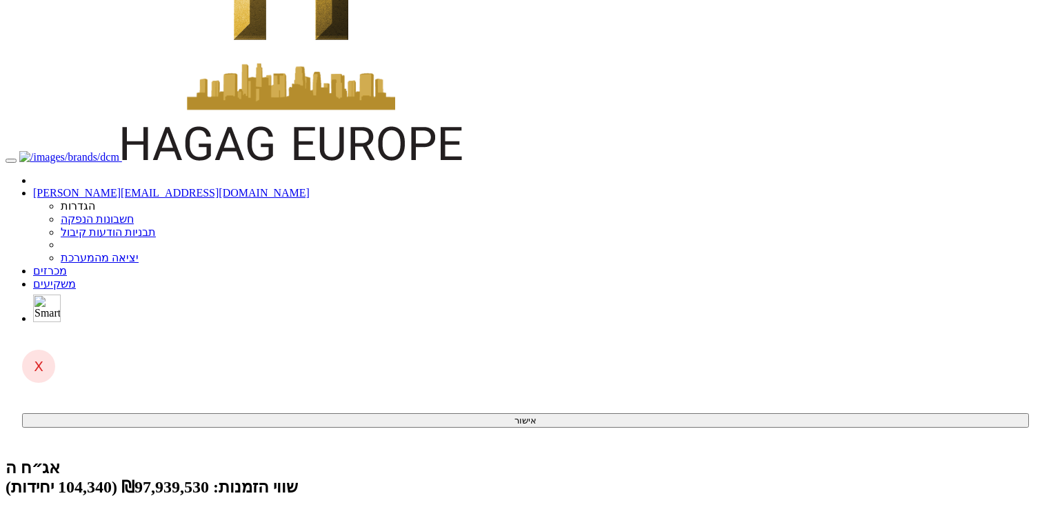
scroll to position [221, 0]
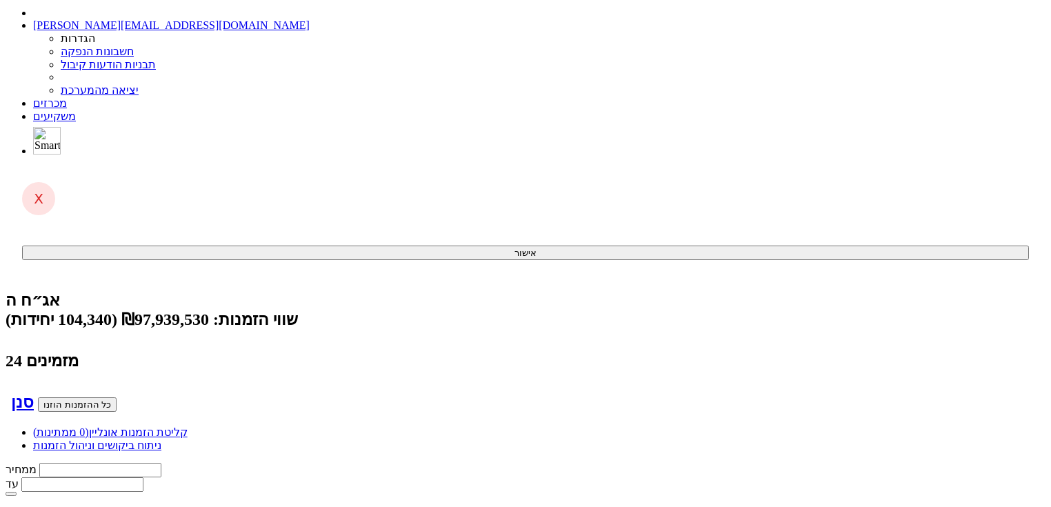
scroll to position [0, 0]
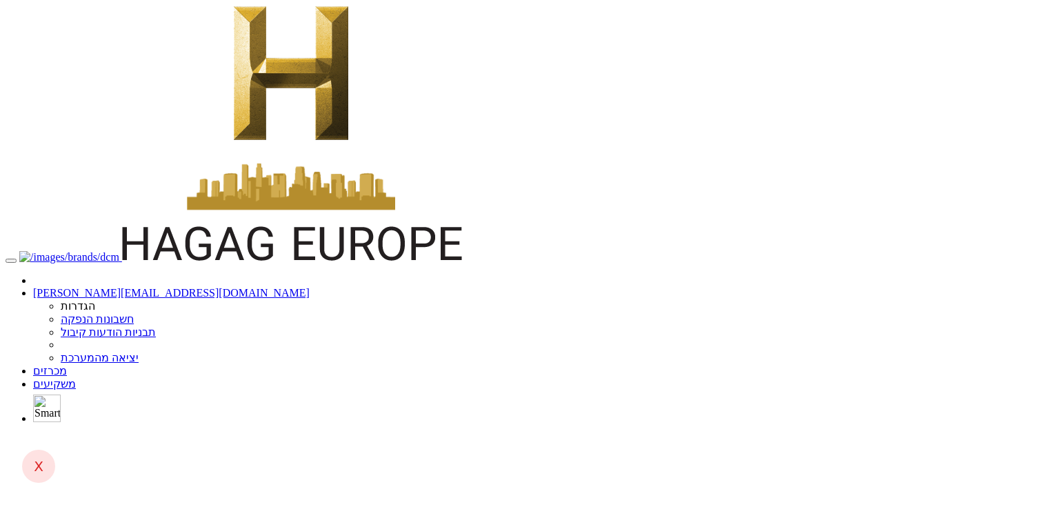
click at [67, 365] on link "מכרזים" at bounding box center [50, 371] width 34 height 12
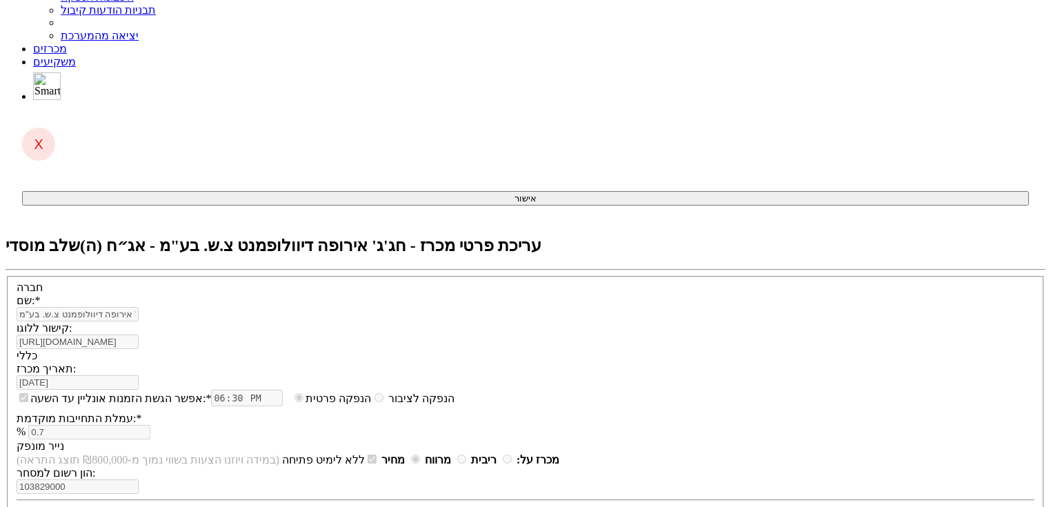
scroll to position [368, 0]
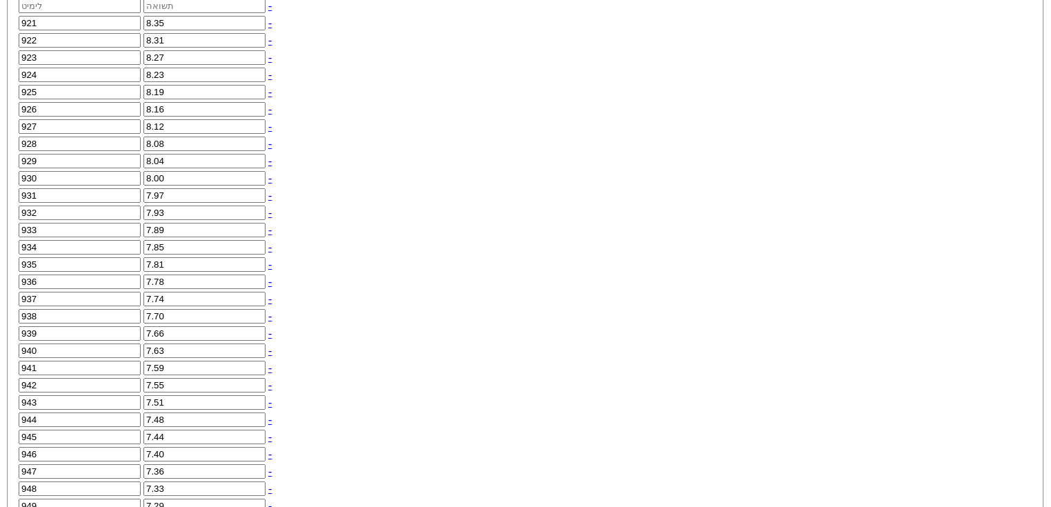
scroll to position [1092, 0]
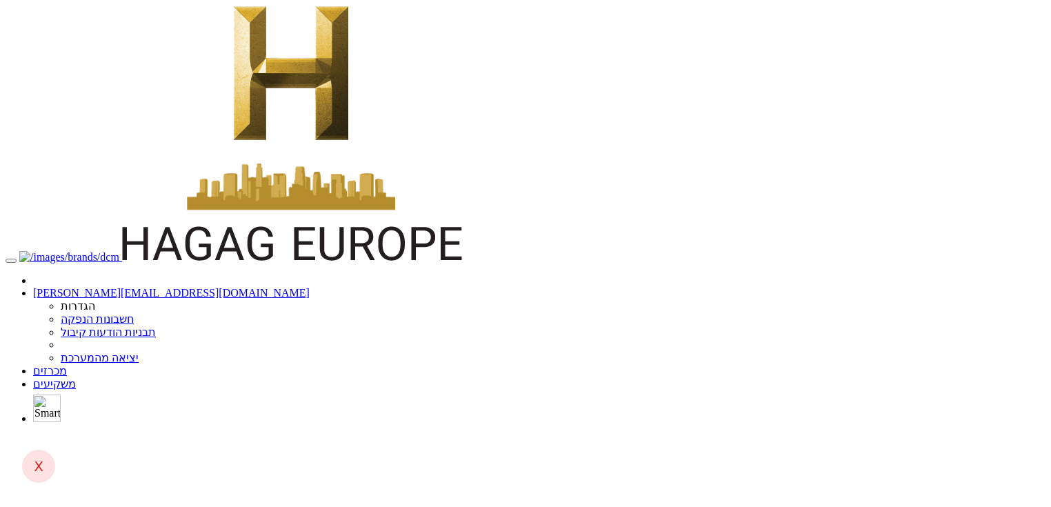
scroll to position [0, -186]
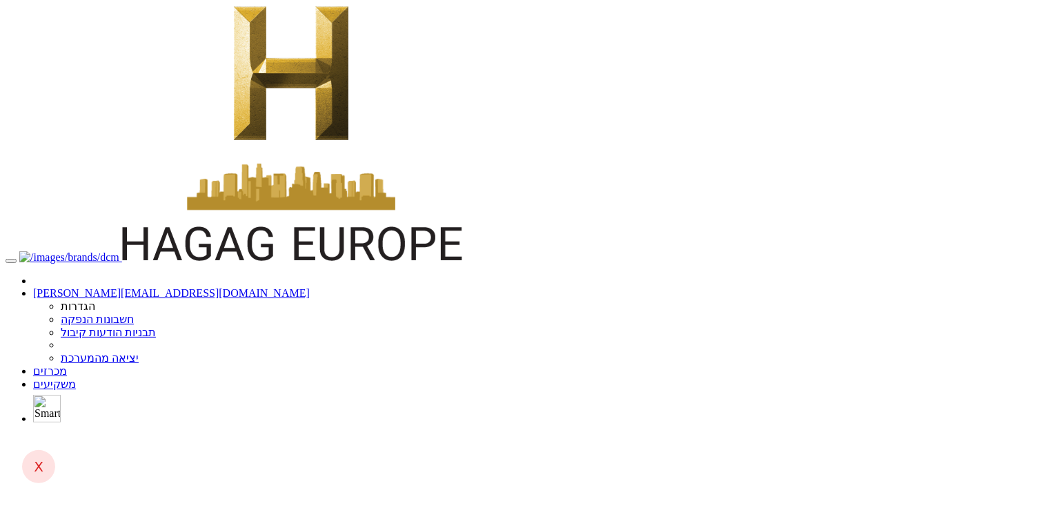
drag, startPoint x: 695, startPoint y: 73, endPoint x: 709, endPoint y: 234, distance: 162.0
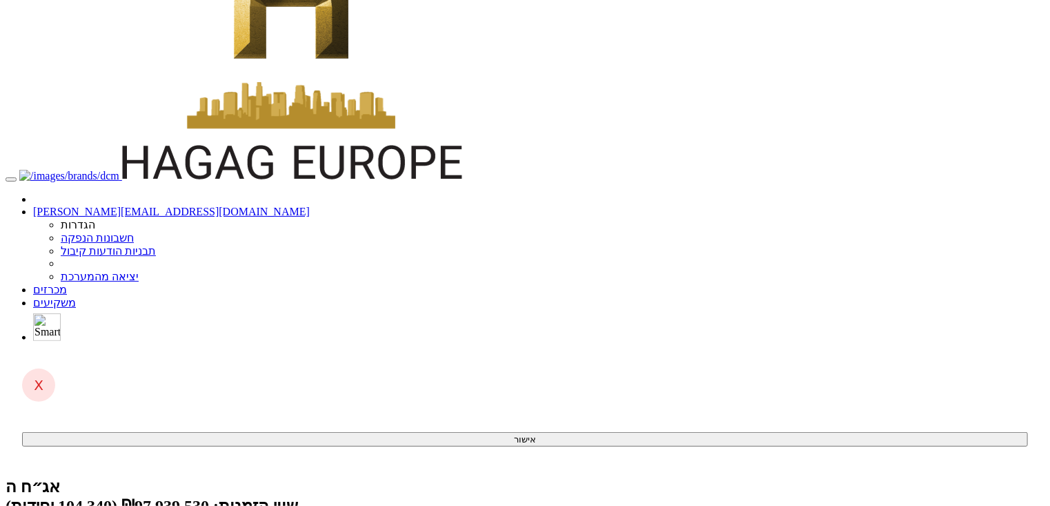
scroll to position [166, 0]
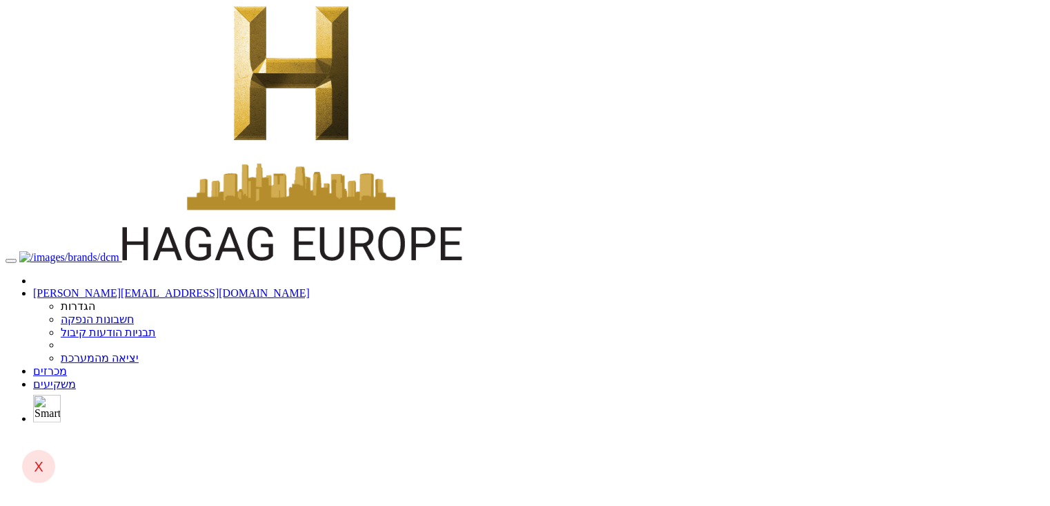
scroll to position [0, 0]
click at [67, 365] on link "מכרזים" at bounding box center [50, 371] width 34 height 12
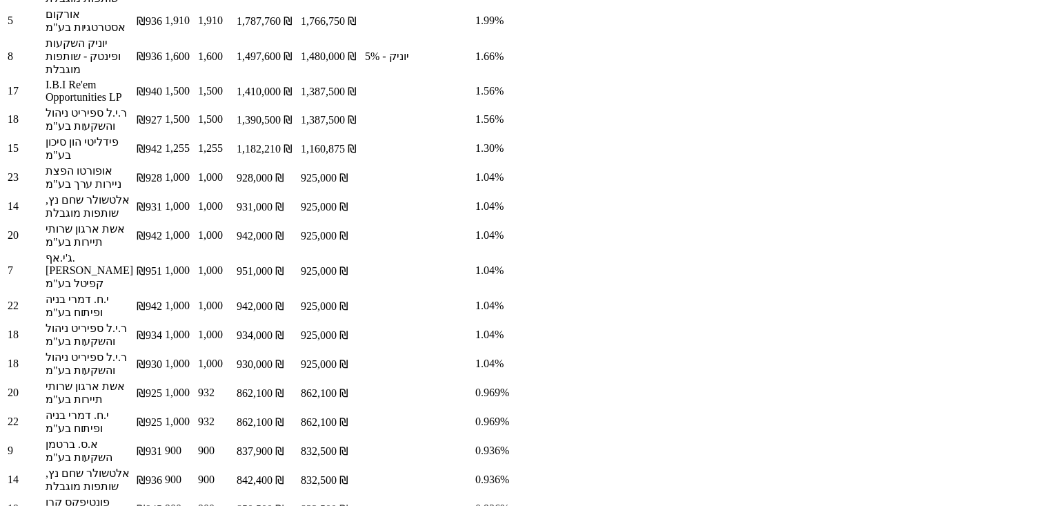
scroll to position [1519, 0]
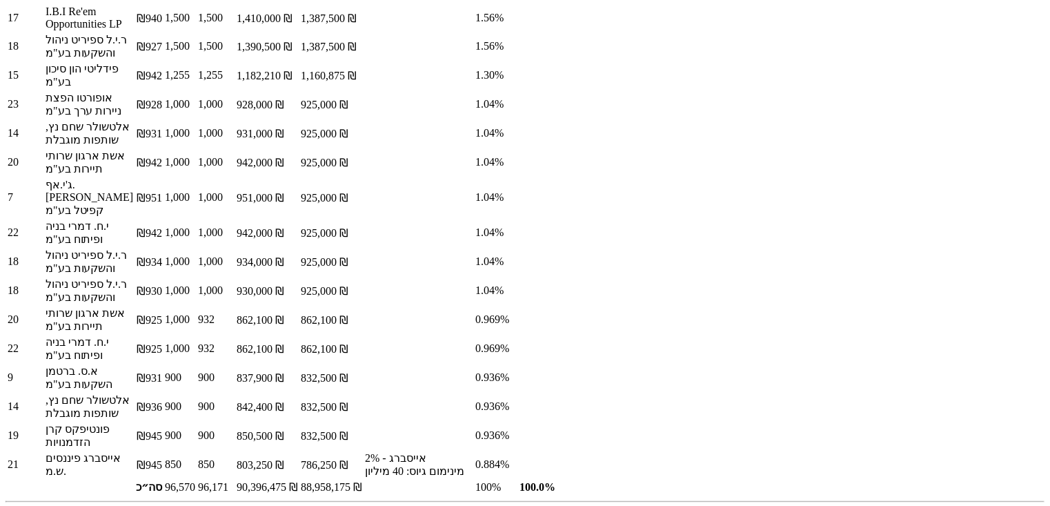
drag, startPoint x: 524, startPoint y: 363, endPoint x: 470, endPoint y: 365, distance: 54.5
click at [363, 450] on td "786,250 ₪" at bounding box center [331, 464] width 63 height 28
drag, startPoint x: 549, startPoint y: 366, endPoint x: 459, endPoint y: 367, distance: 90.4
click at [459, 450] on tr "21 אייסברג פיננסים ש.מ. ₪945 850 850 803,250 ₪ 786,250 ₪ אייסברג - 2% מינימום ג…" at bounding box center [398, 464] width 782 height 28
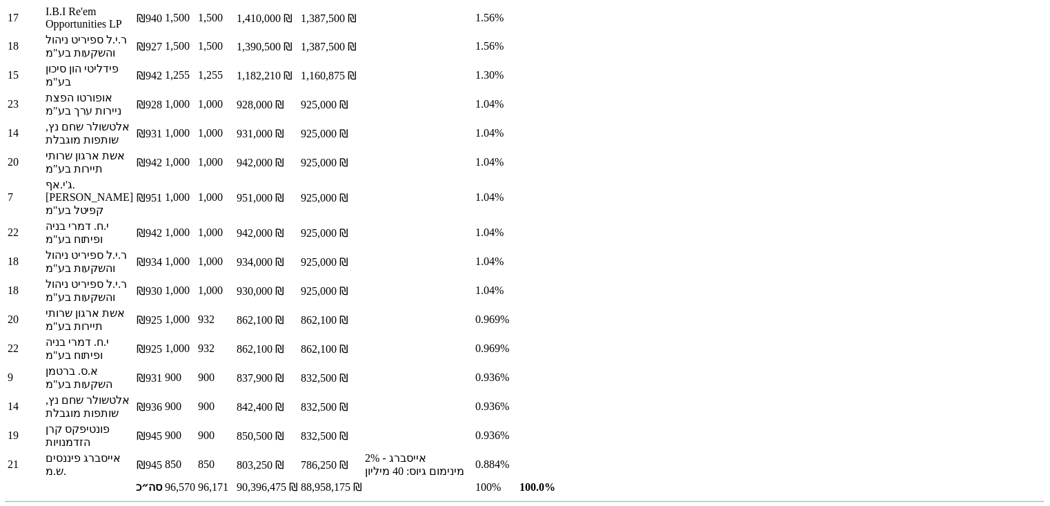
click at [444, 479] on td at bounding box center [418, 486] width 109 height 14
drag, startPoint x: 535, startPoint y: 366, endPoint x: 502, endPoint y: 359, distance: 34.0
click at [363, 450] on td "786,250 ₪" at bounding box center [331, 464] width 63 height 28
drag, startPoint x: 677, startPoint y: 366, endPoint x: 663, endPoint y: 366, distance: 14.5
click at [234, 450] on td "850" at bounding box center [215, 464] width 37 height 28
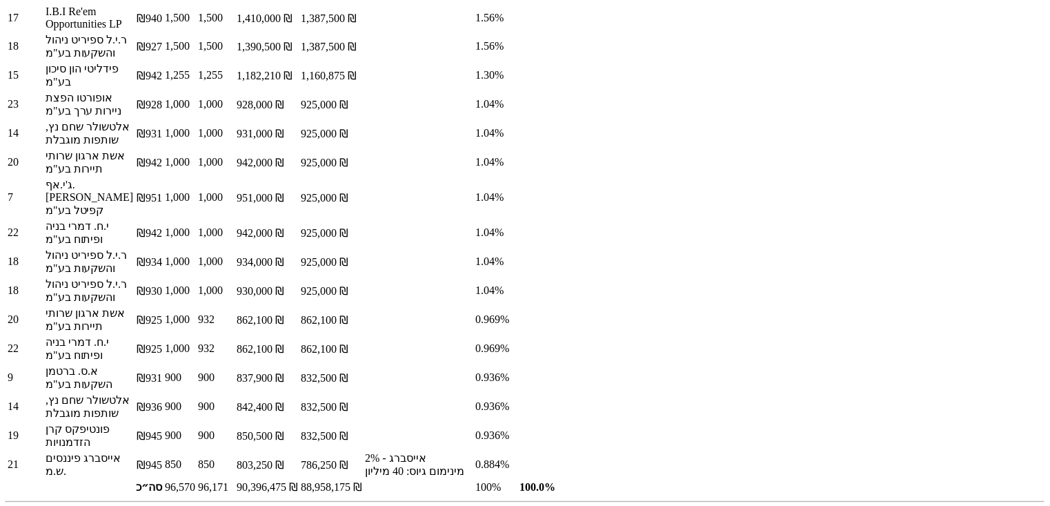
click at [363, 450] on td "786,250 ₪" at bounding box center [331, 464] width 63 height 28
drag, startPoint x: 704, startPoint y: 363, endPoint x: 472, endPoint y: 365, distance: 232.4
click at [472, 450] on tr "21 אייסברג פיננסים ש.מ. ₪945 850 850 803,250 ₪ 786,250 ₪ אייסברג - 2% מינימום ג…" at bounding box center [398, 464] width 782 height 28
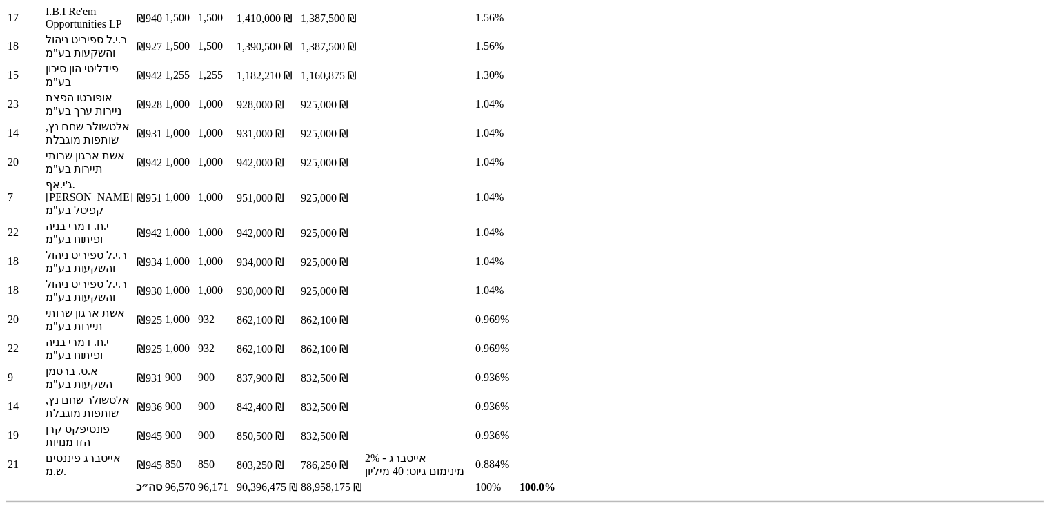
click at [134, 450] on td "אייסברג פיננסים ש.מ." at bounding box center [89, 464] width 89 height 28
drag, startPoint x: 846, startPoint y: 364, endPoint x: 486, endPoint y: 378, distance: 361.0
click at [486, 450] on tr "21 אייסברג פיננסים ש.מ. ₪945 850 850 803,250 ₪ 786,250 ₪ אייסברג - 2% מינימום ג…" at bounding box center [398, 464] width 782 height 28
click at [363, 450] on td "786,250 ₪" at bounding box center [331, 464] width 63 height 28
drag, startPoint x: 681, startPoint y: 368, endPoint x: 659, endPoint y: 368, distance: 22.1
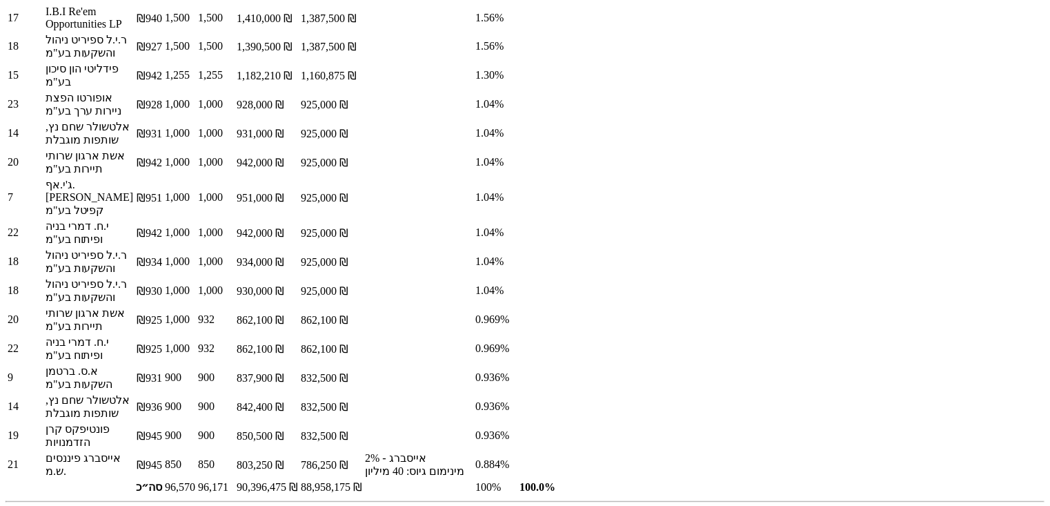
click at [234, 450] on td "850" at bounding box center [215, 464] width 37 height 28
click at [363, 450] on td "786,250 ₪" at bounding box center [331, 464] width 63 height 28
drag, startPoint x: 500, startPoint y: 366, endPoint x: 538, endPoint y: 365, distance: 38.0
click at [363, 450] on td "786,250 ₪" at bounding box center [331, 464] width 63 height 28
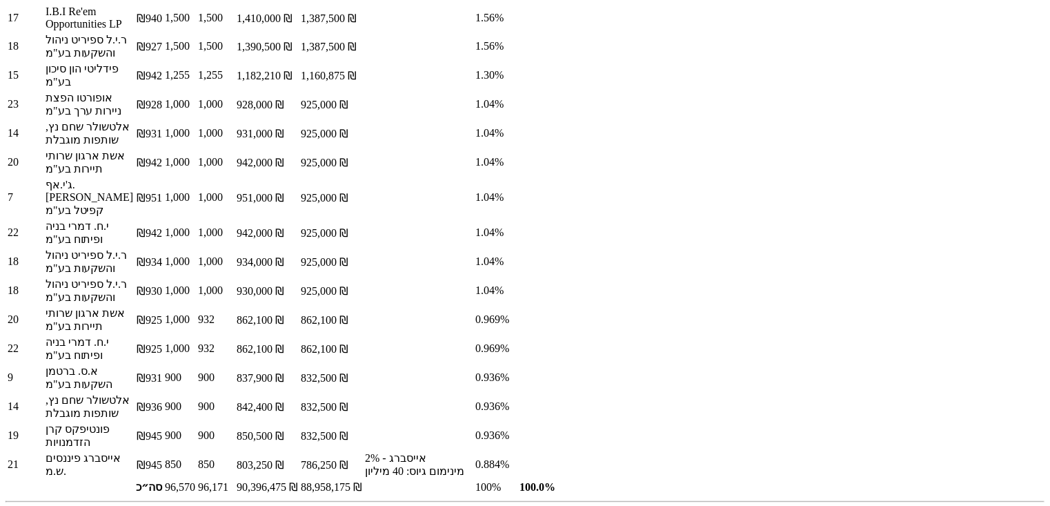
drag, startPoint x: 537, startPoint y: 364, endPoint x: 489, endPoint y: 372, distance: 48.3
click at [363, 450] on td "786,250 ₪" at bounding box center [331, 464] width 63 height 28
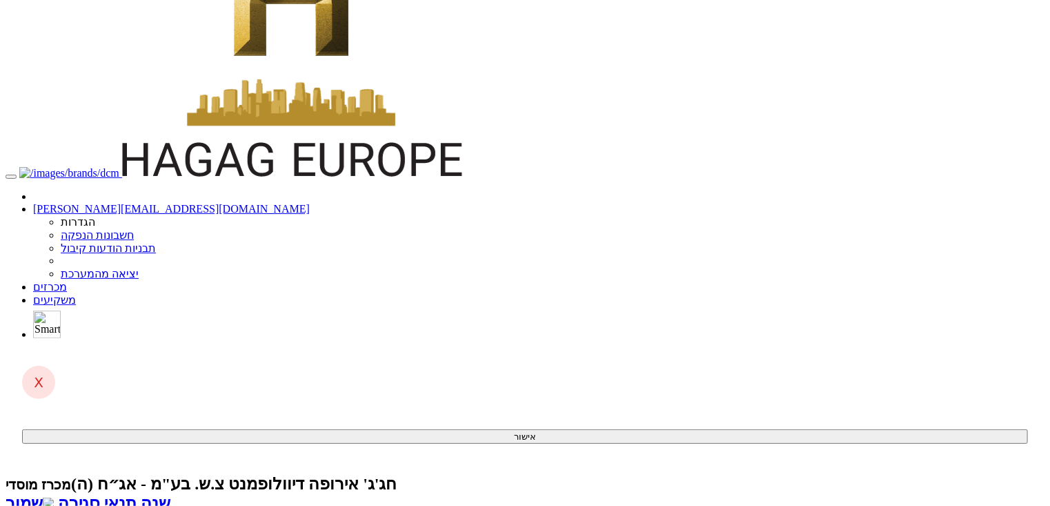
scroll to position [0, 0]
